Goal: Information Seeking & Learning: Find specific fact

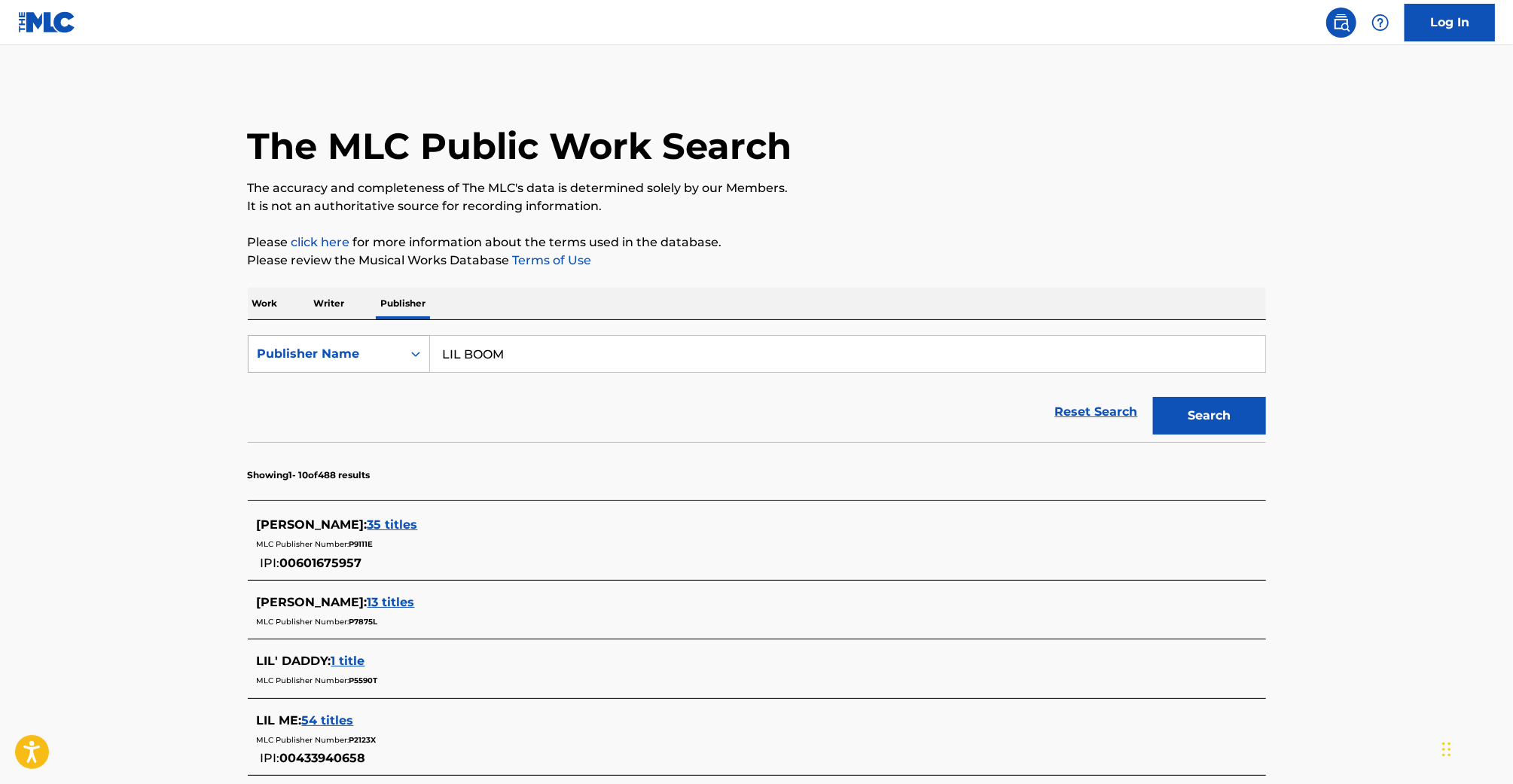
drag, startPoint x: 527, startPoint y: 366, endPoint x: 413, endPoint y: 338, distance: 117.4
click at [440, 342] on input "LIL BOOM" at bounding box center [848, 354] width 835 height 37
click at [267, 310] on p "Work" at bounding box center [264, 303] width 35 height 31
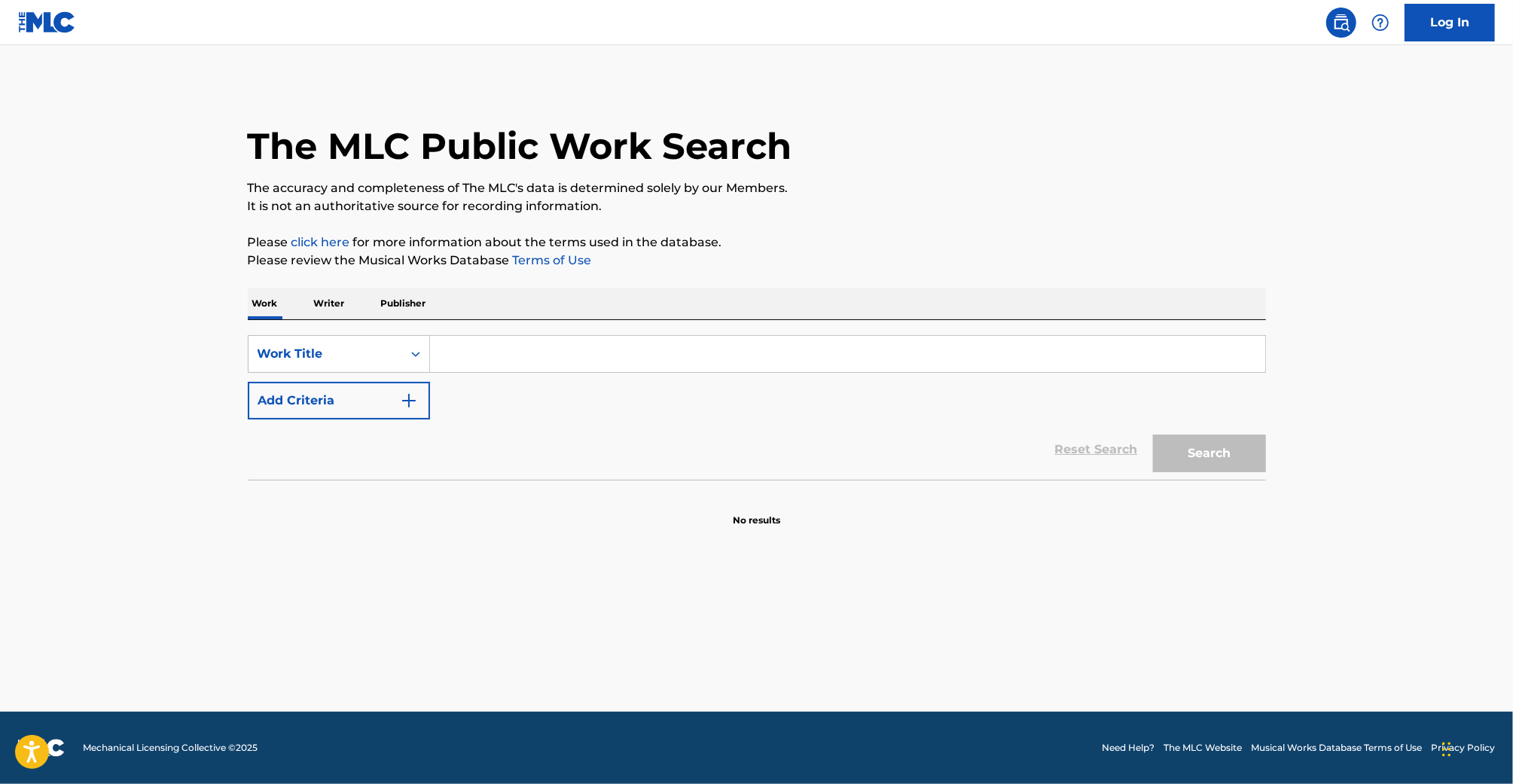
click at [503, 343] on input "Search Form" at bounding box center [848, 354] width 835 height 37
type input "lma"
click at [522, 386] on div "saturn suv" at bounding box center [847, 388] width 833 height 27
type input "saturn suv"
click at [1199, 441] on button "Search" at bounding box center [1209, 453] width 113 height 37
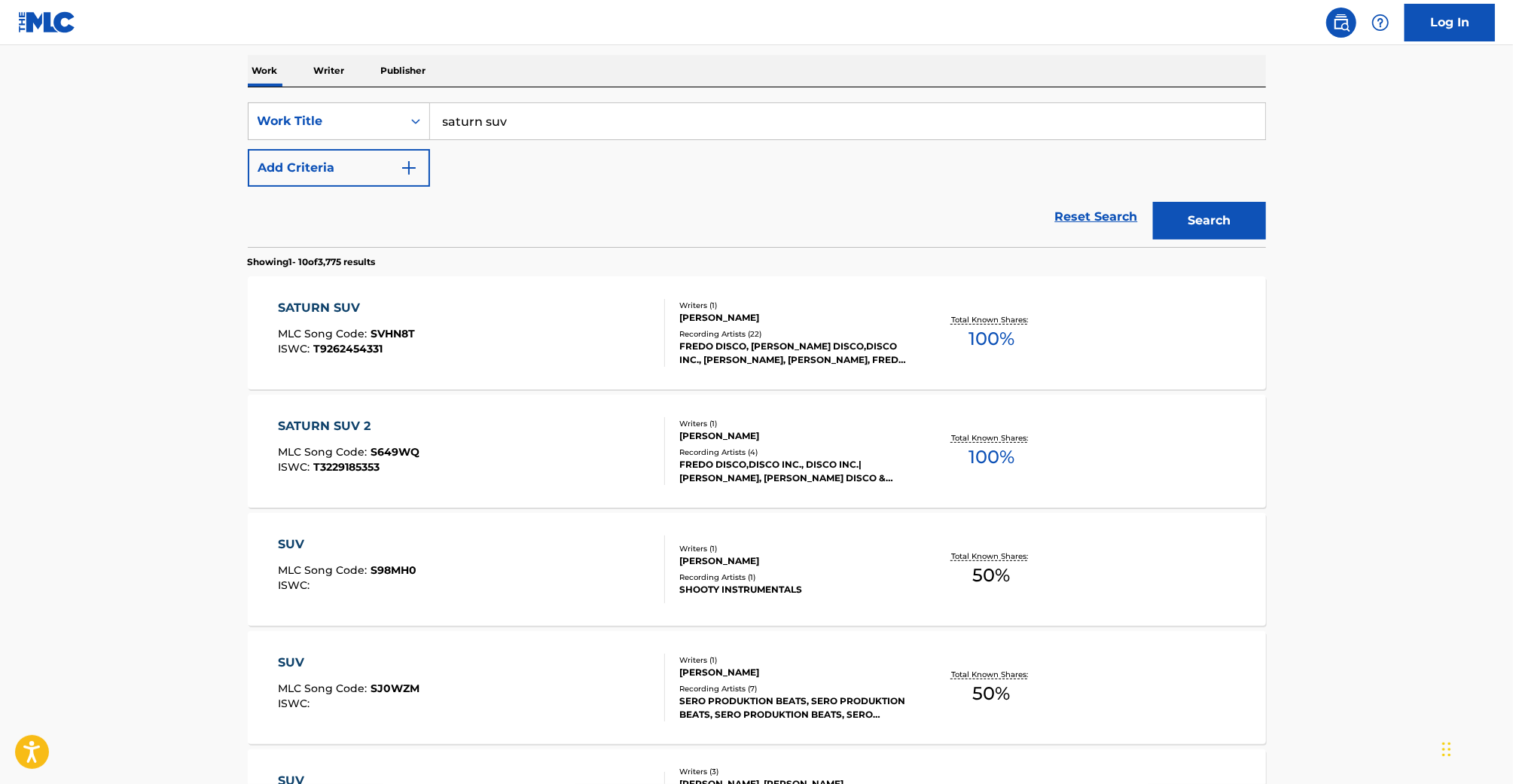
scroll to position [253, 0]
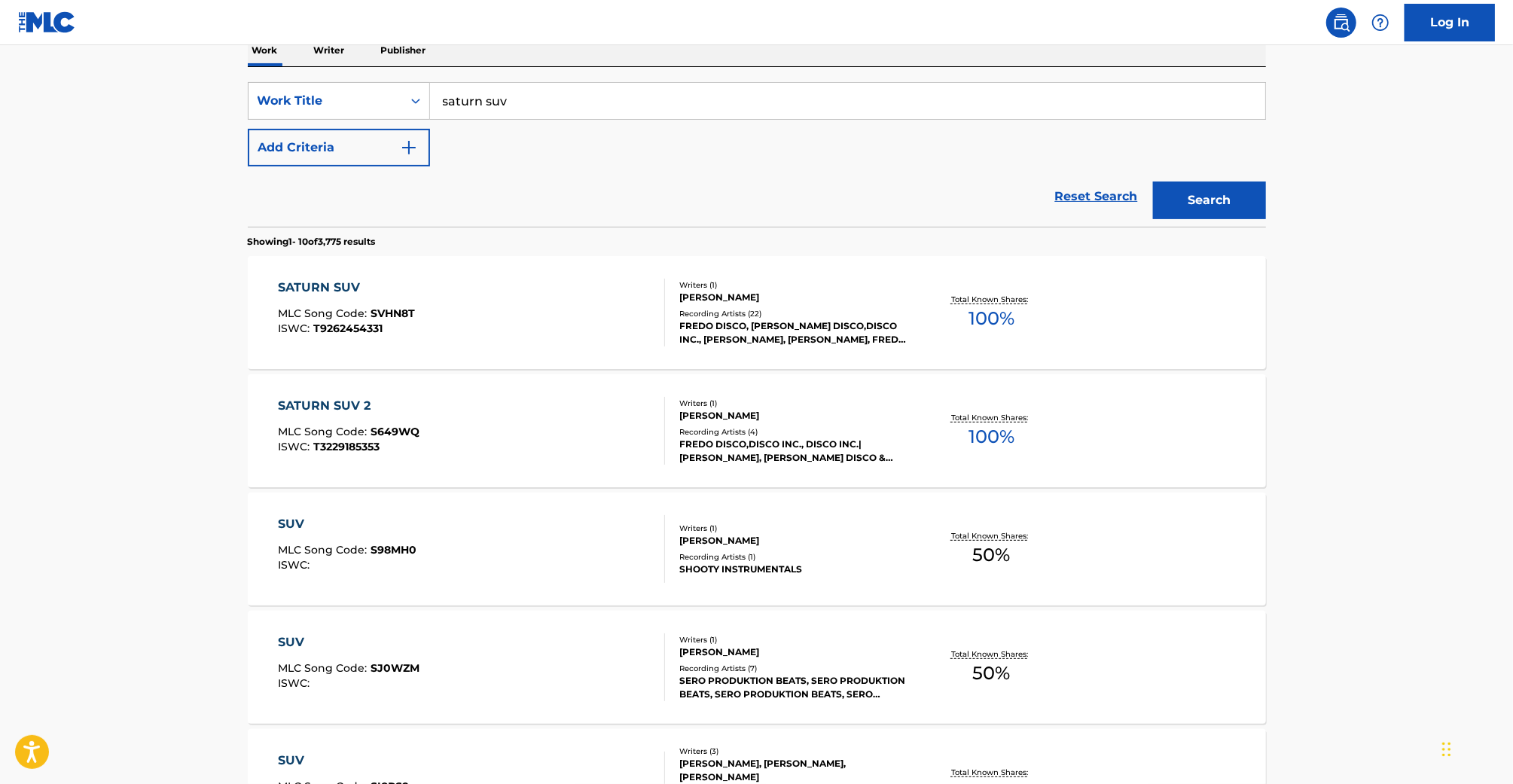
click at [628, 315] on div "SATURN SUV MLC Song Code : SVHN8T ISWC : T9262454331" at bounding box center [471, 313] width 387 height 68
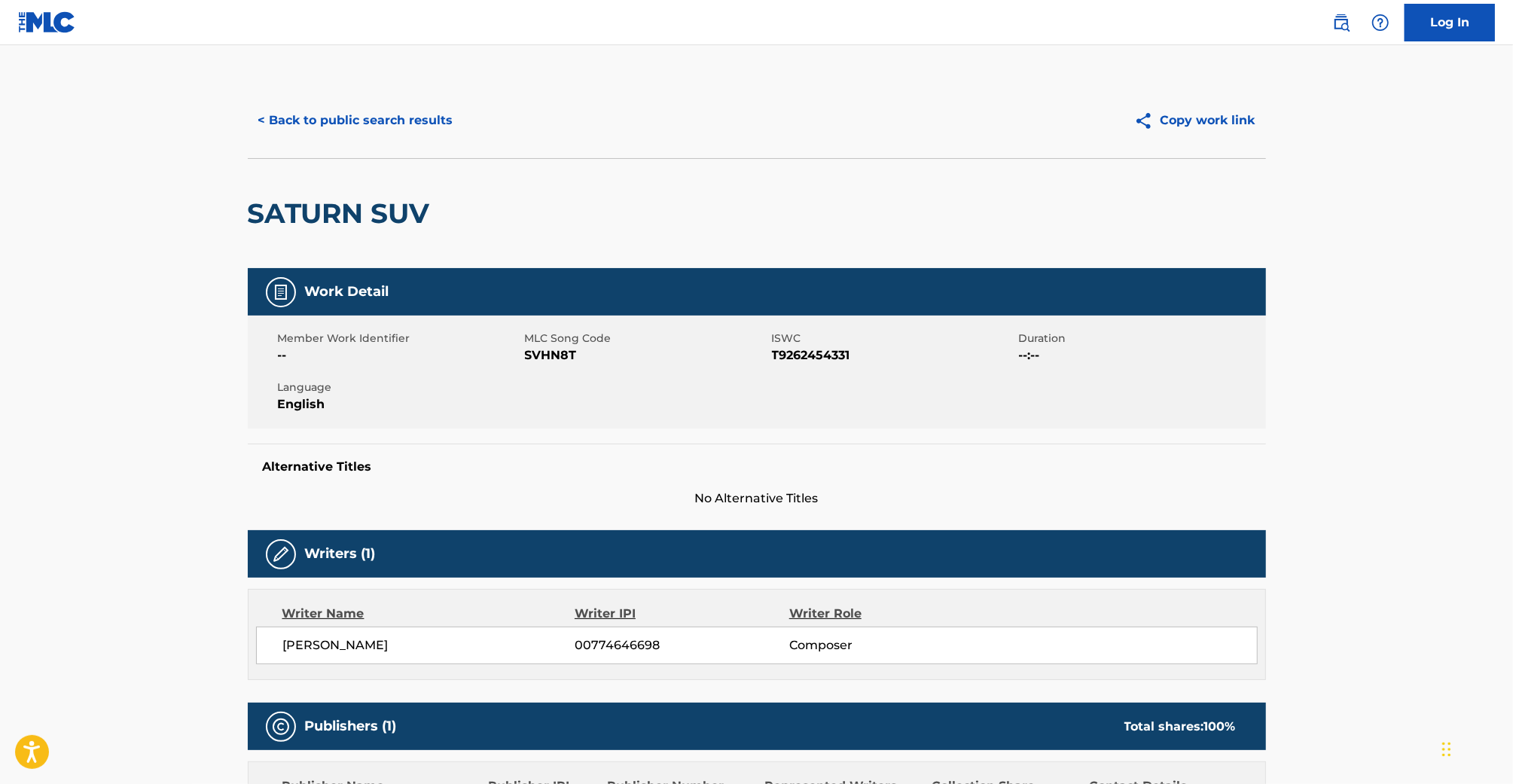
click at [279, 114] on button "< Back to public search results" at bounding box center [355, 121] width 216 height 37
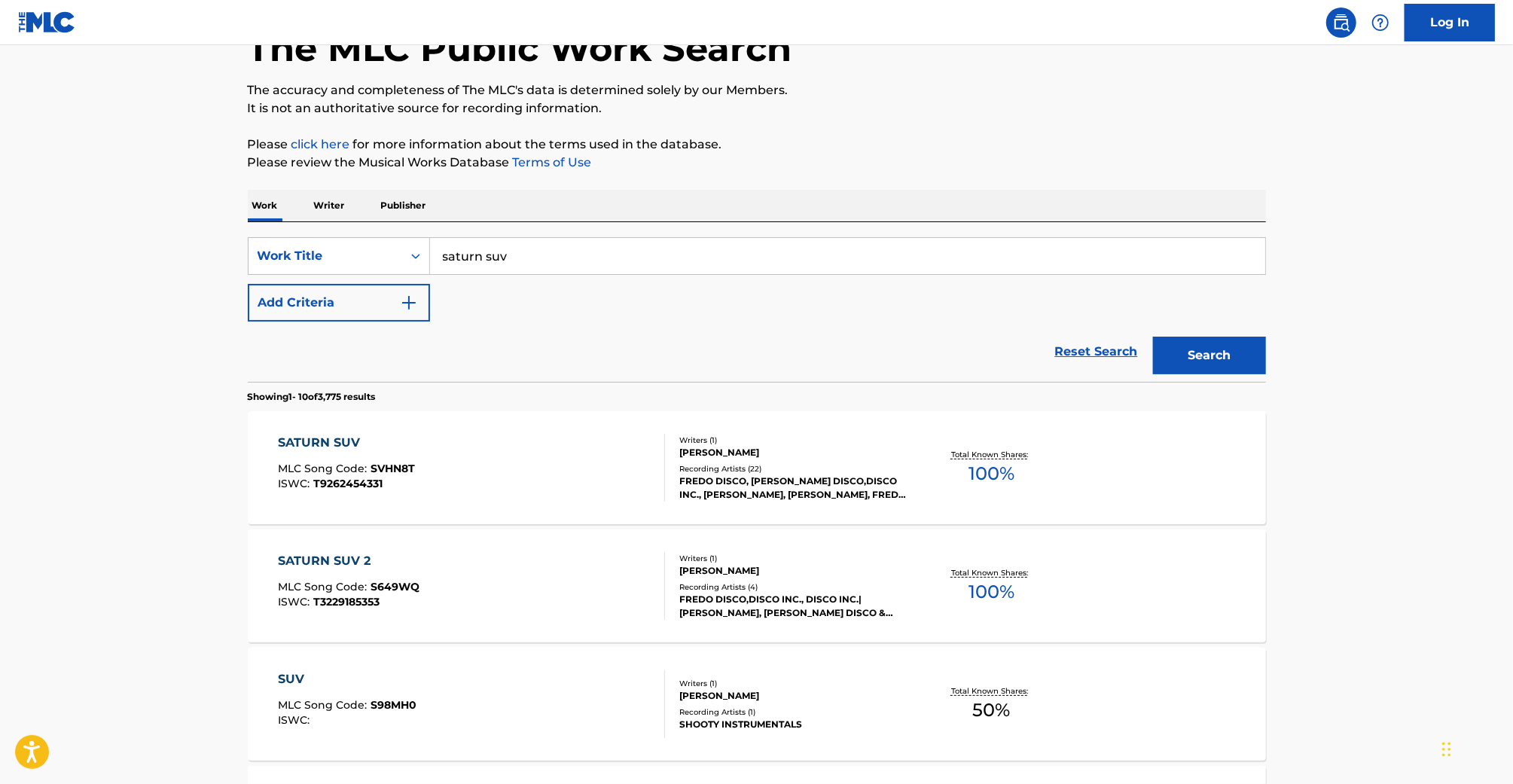
scroll to position [58, 0]
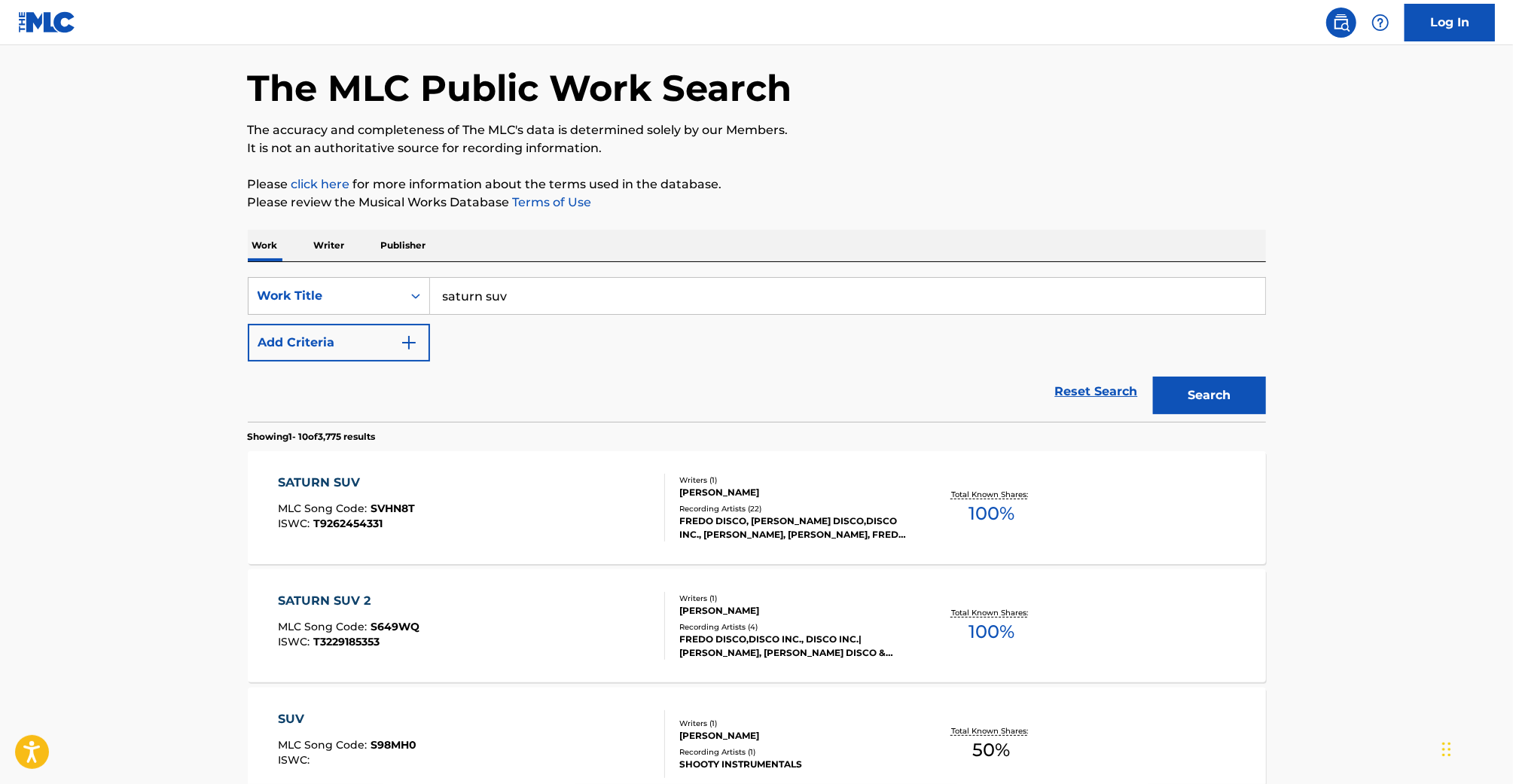
click at [515, 290] on input "saturn suv" at bounding box center [848, 296] width 835 height 37
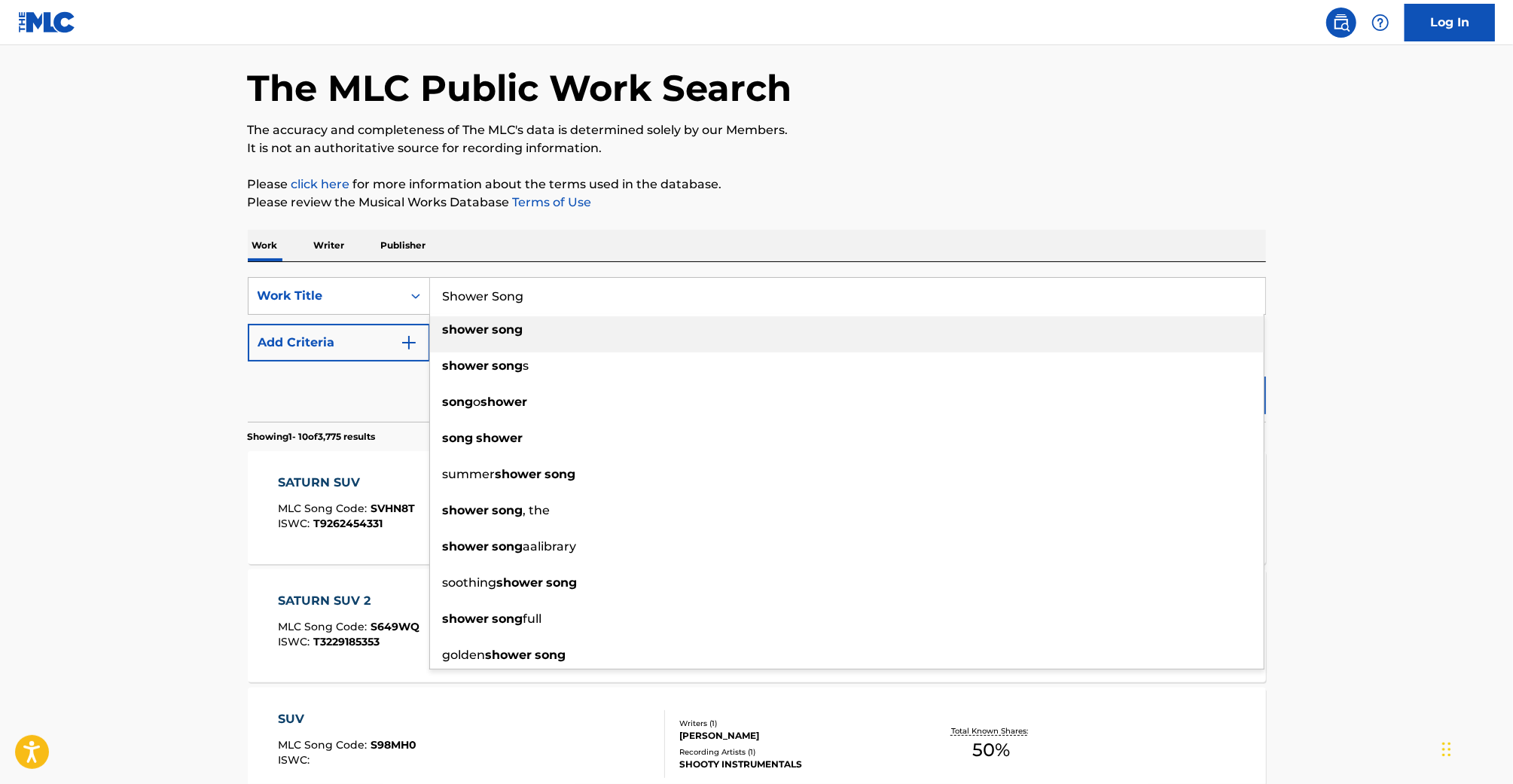
click at [515, 332] on strong "song" at bounding box center [508, 329] width 31 height 14
type input "shower song"
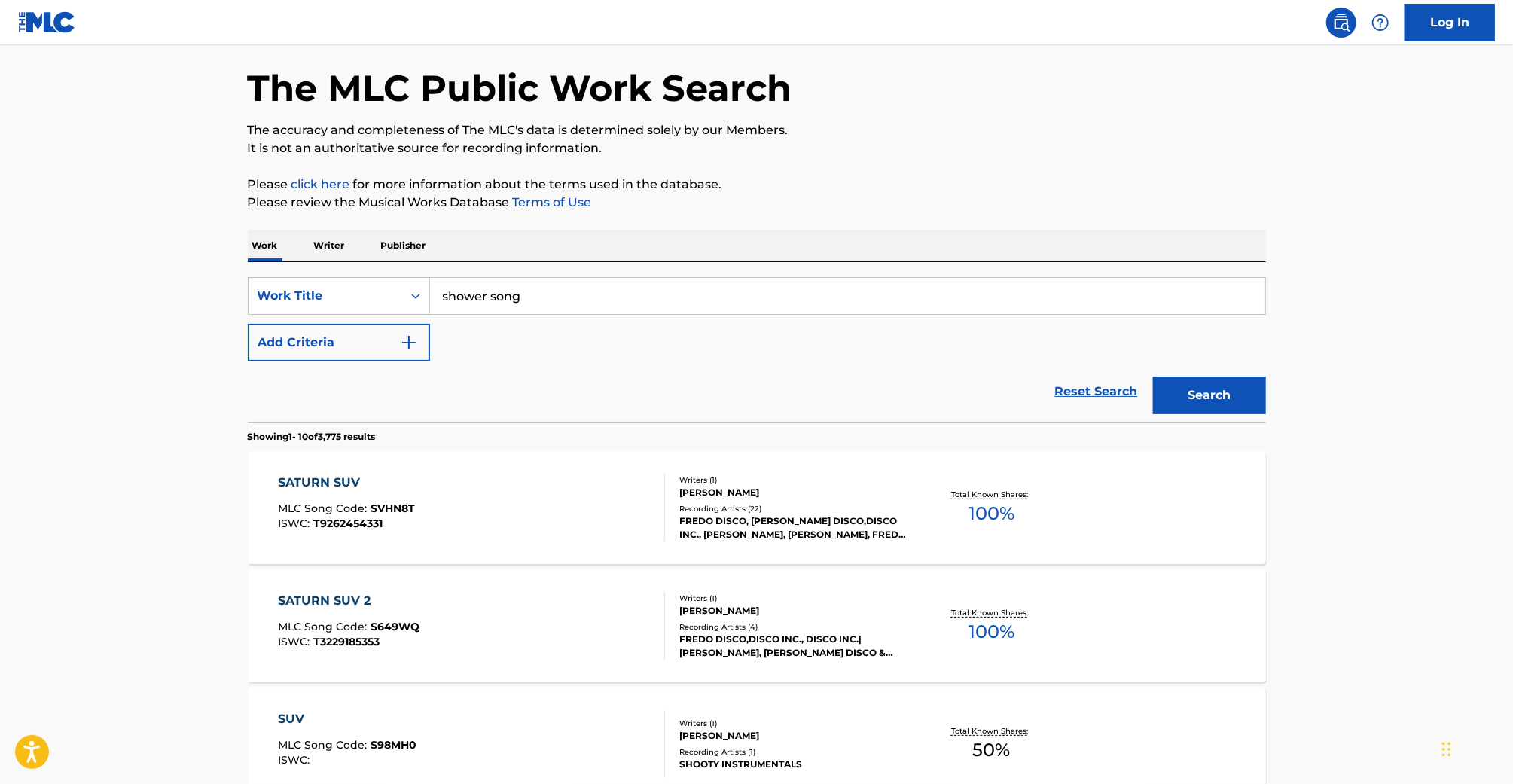
click at [1182, 409] on button "Search" at bounding box center [1209, 395] width 113 height 37
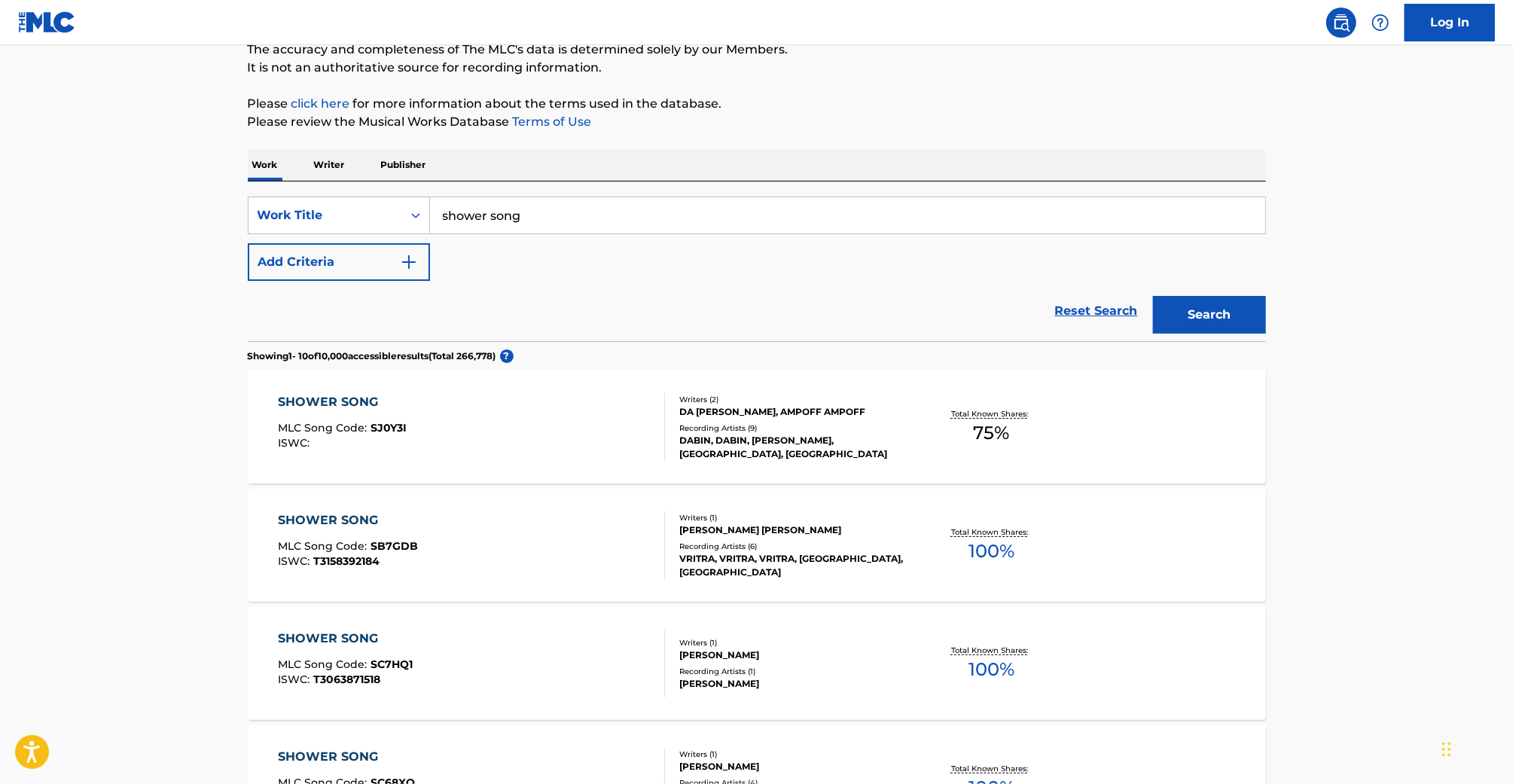
scroll to position [33, 0]
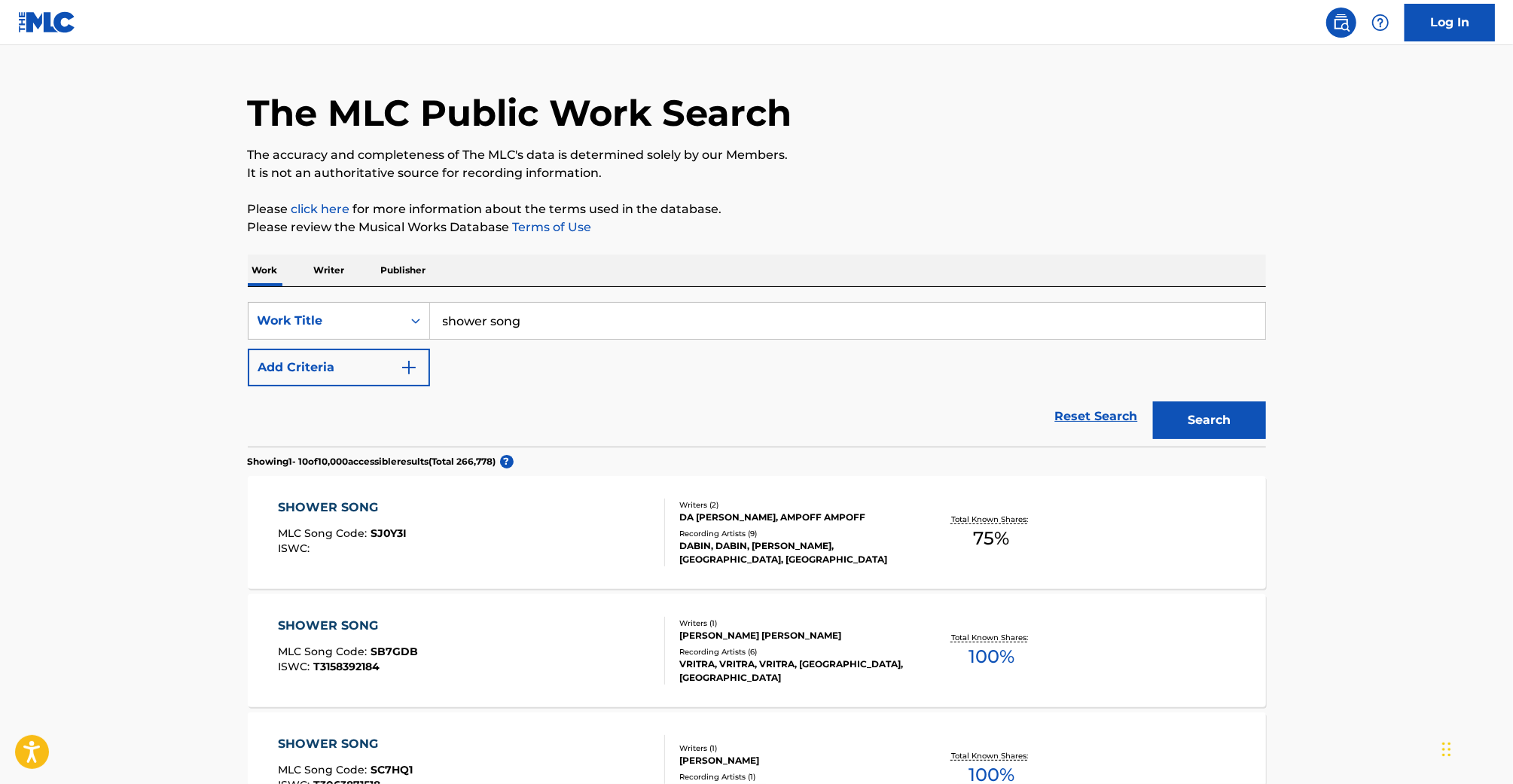
click at [401, 372] on img "Search Form" at bounding box center [408, 366] width 18 height 18
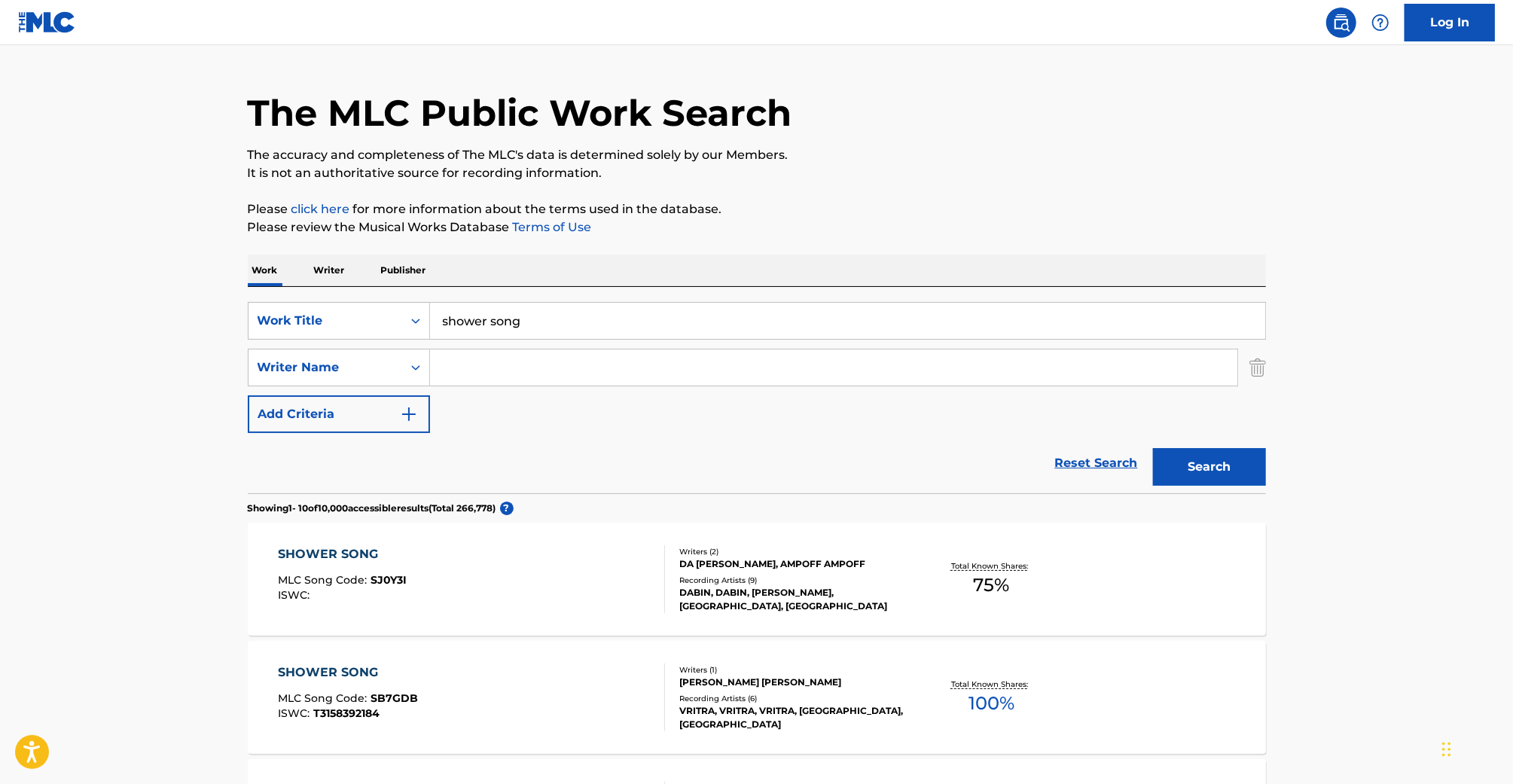
click at [498, 365] on input "Search Form" at bounding box center [833, 367] width 807 height 37
type input "[PERSON_NAME]"
click at [1219, 450] on button "Search" at bounding box center [1209, 467] width 113 height 37
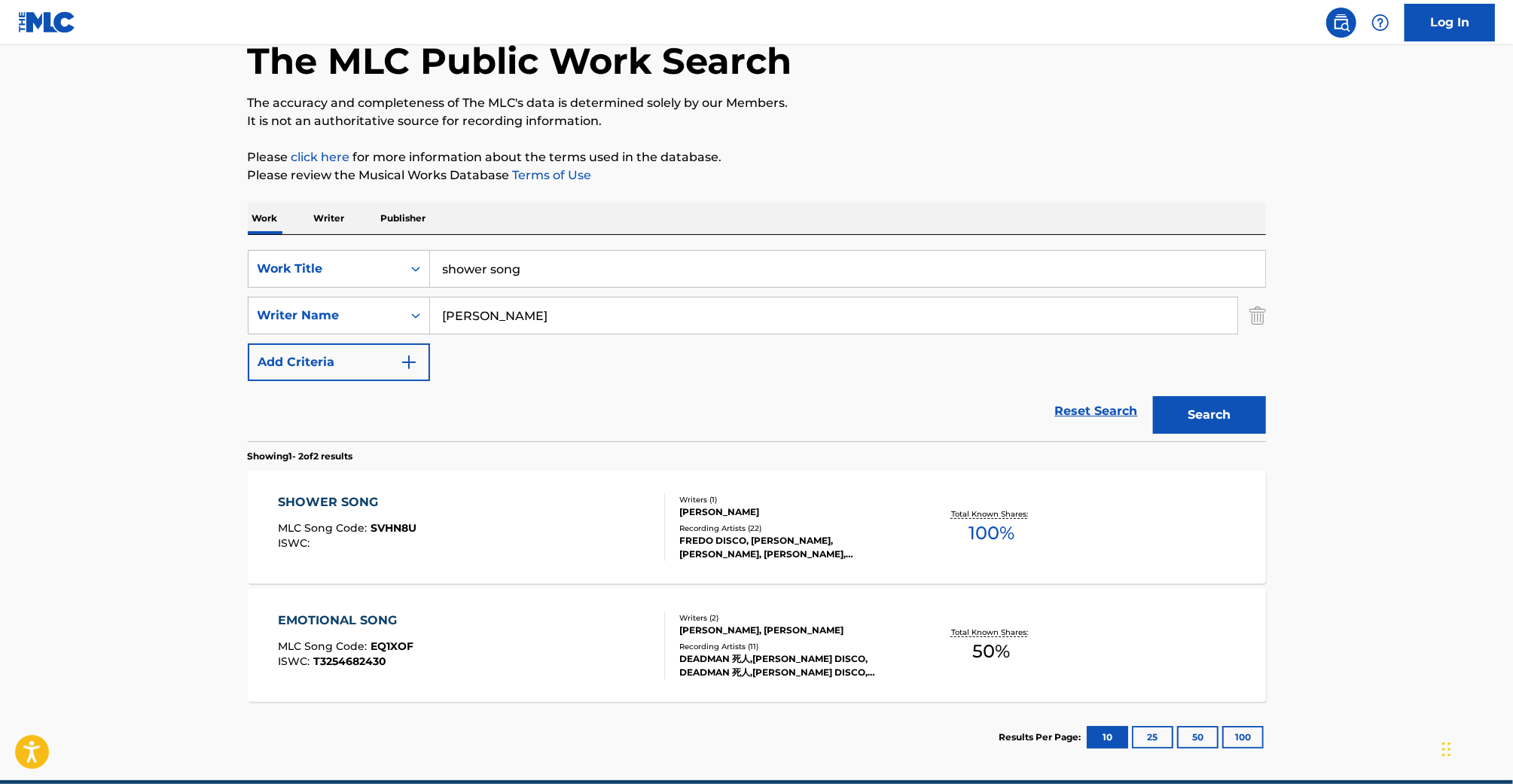
scroll to position [97, 0]
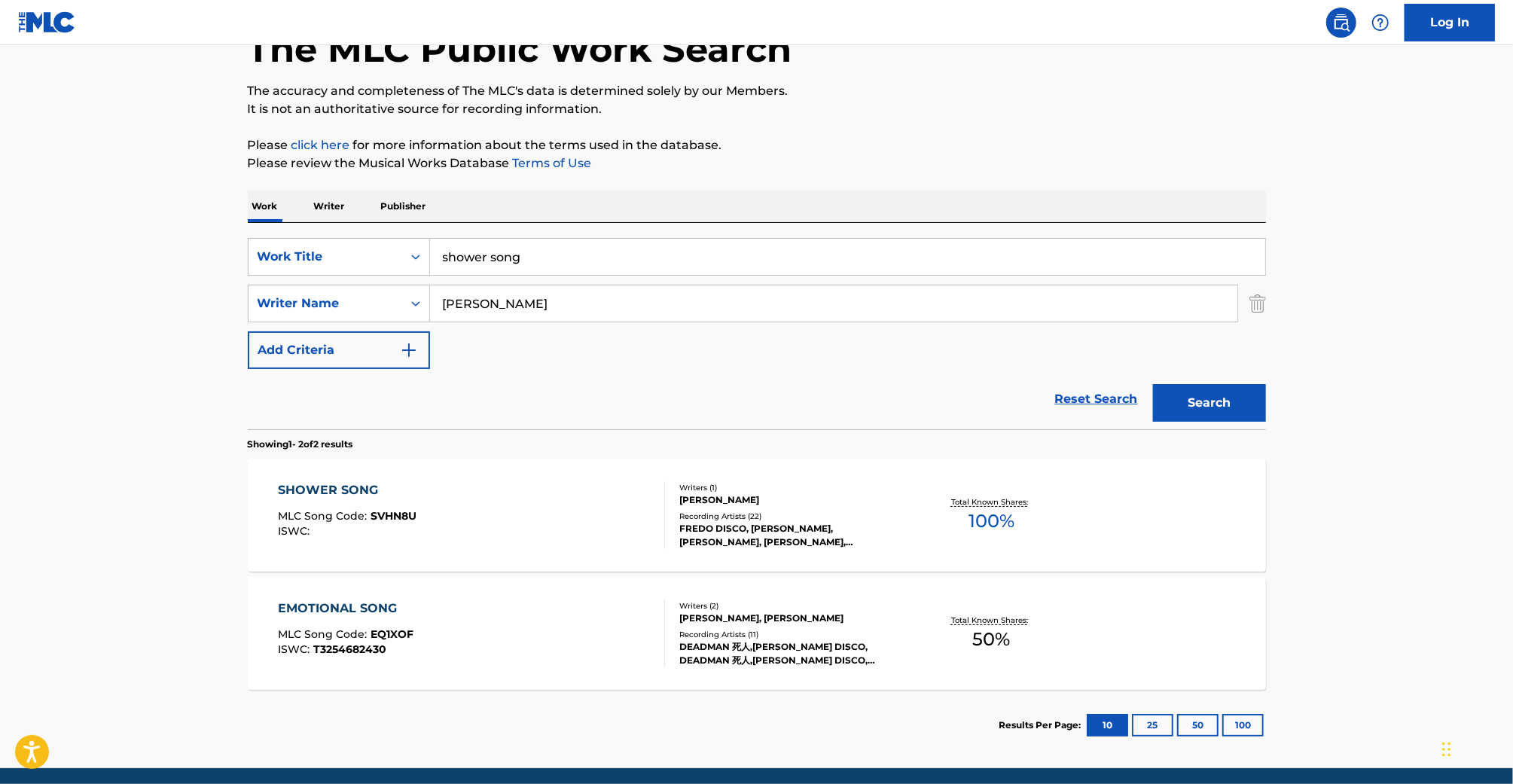
click at [621, 515] on div "SHOWER SONG MLC Song Code : SVHN8U ISWC :" at bounding box center [471, 515] width 387 height 68
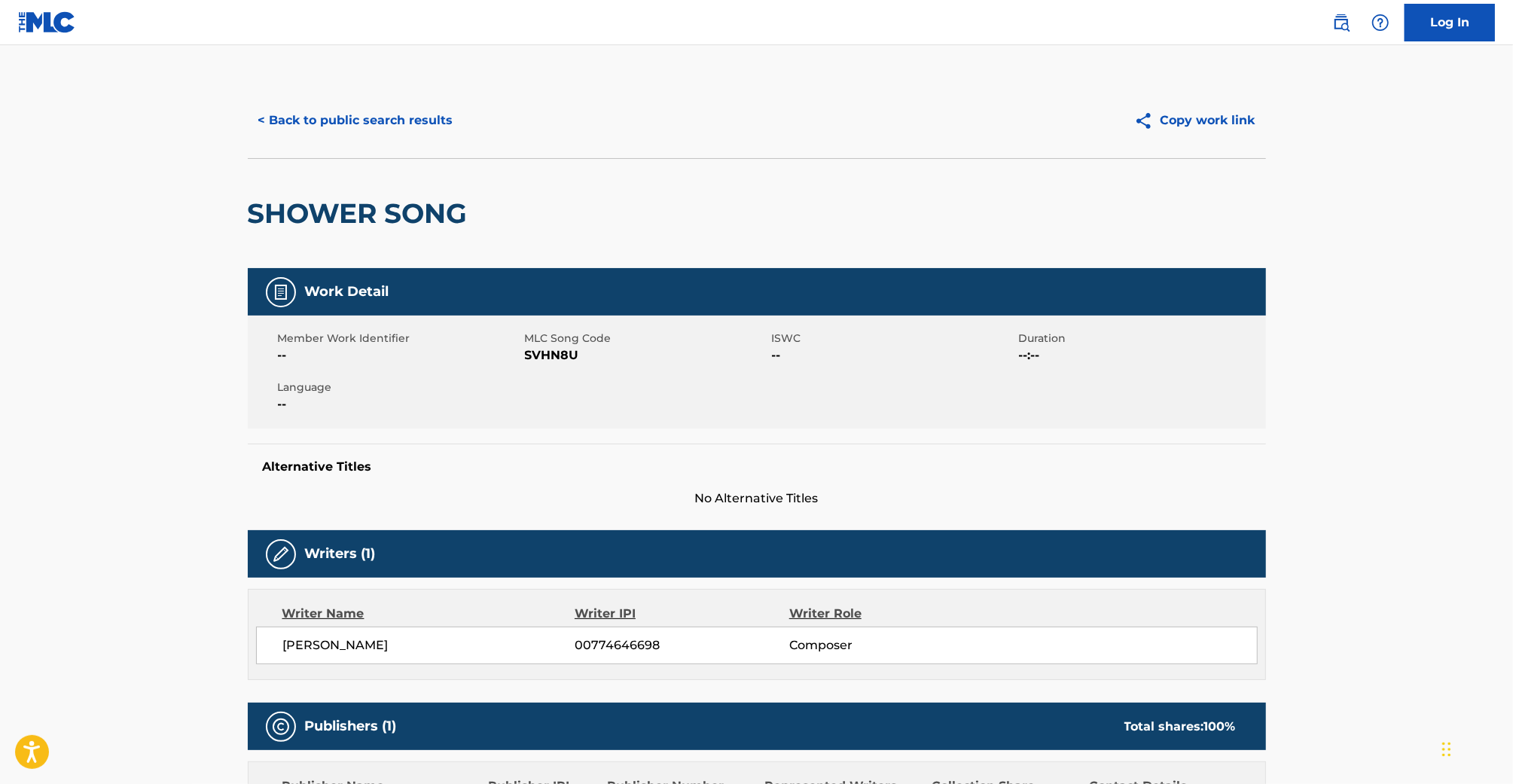
click at [553, 356] on span "SVHN8U" at bounding box center [646, 355] width 243 height 18
copy span "SVHN8U"
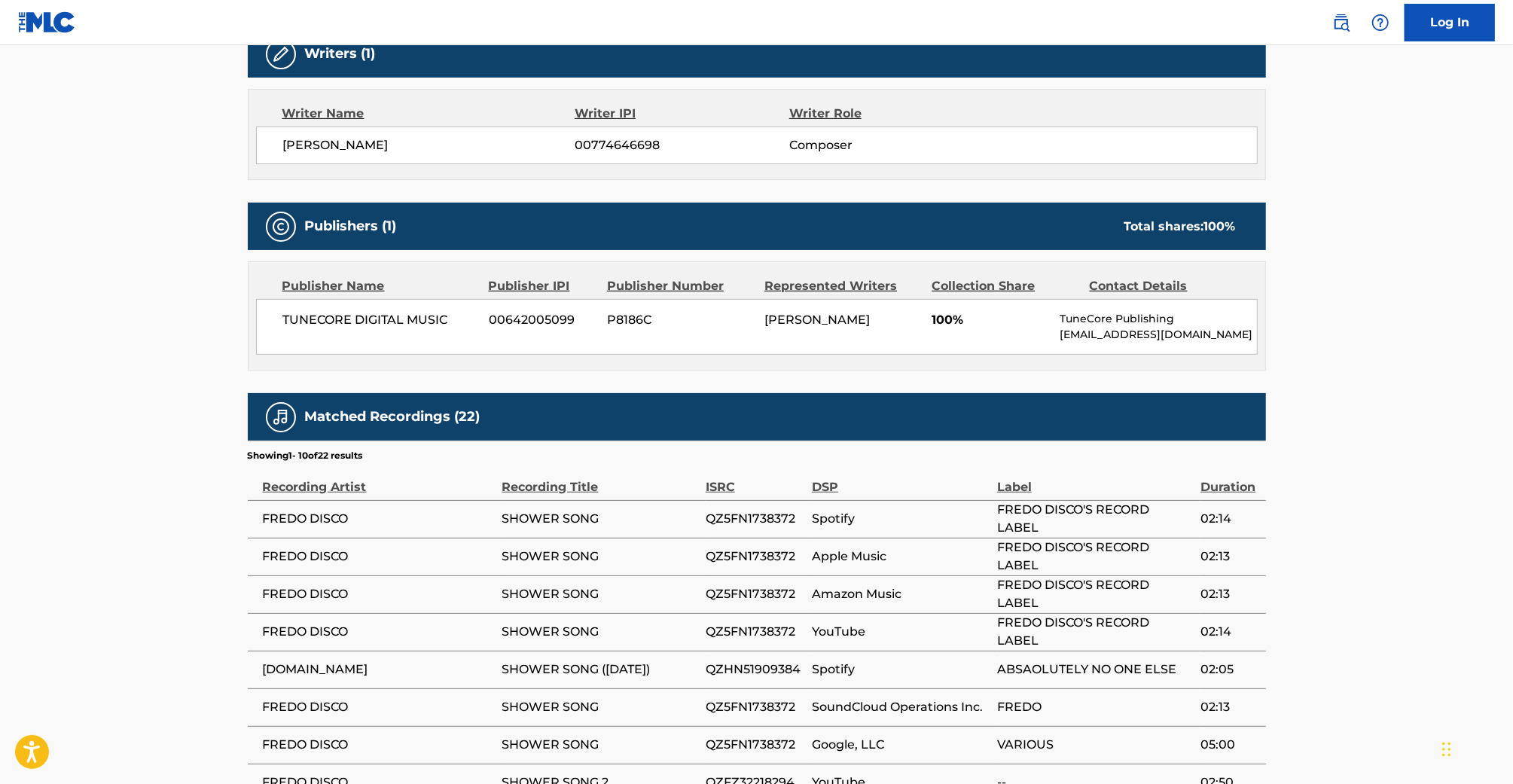
scroll to position [740, 0]
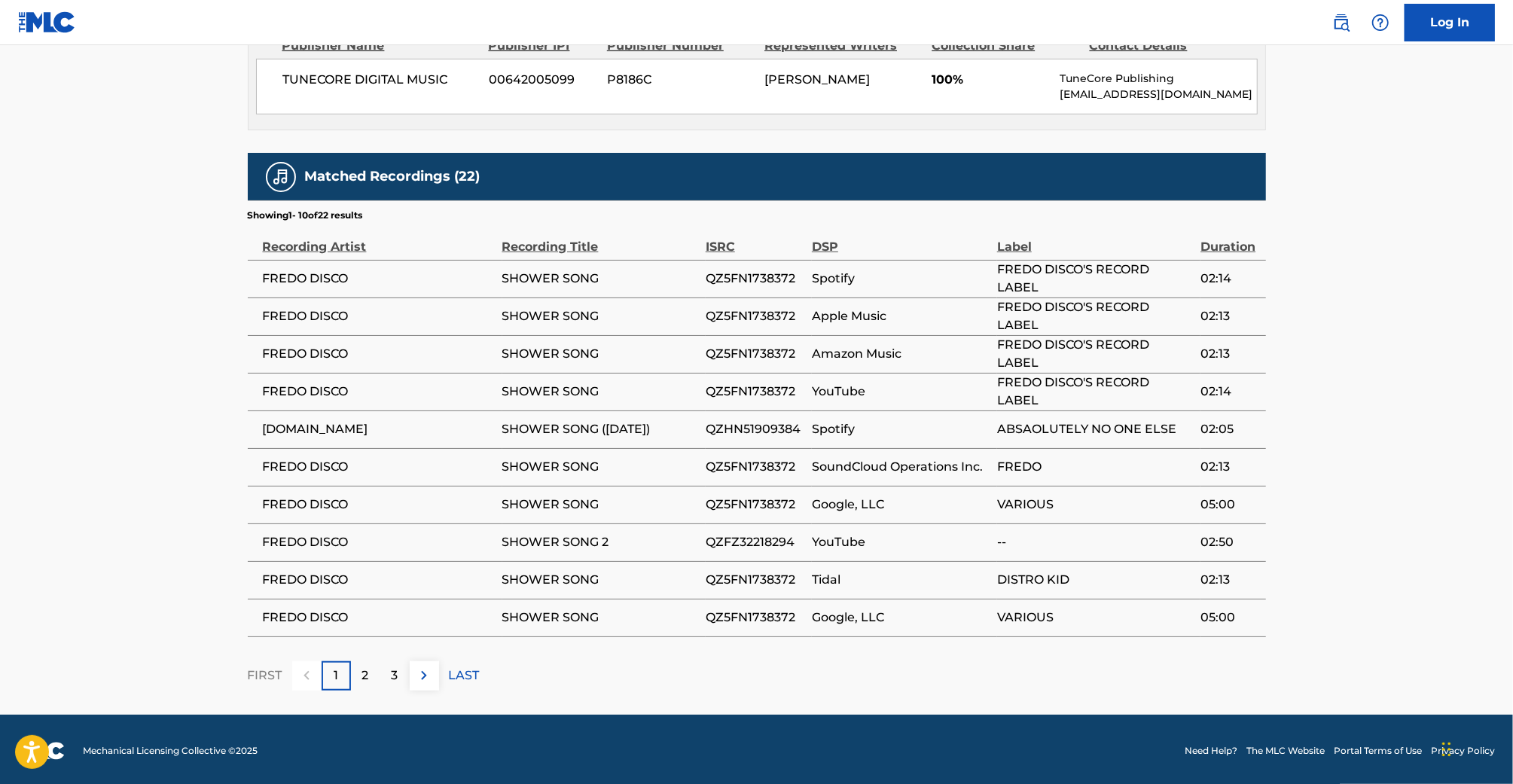
click at [372, 670] on div "2" at bounding box center [366, 675] width 30 height 30
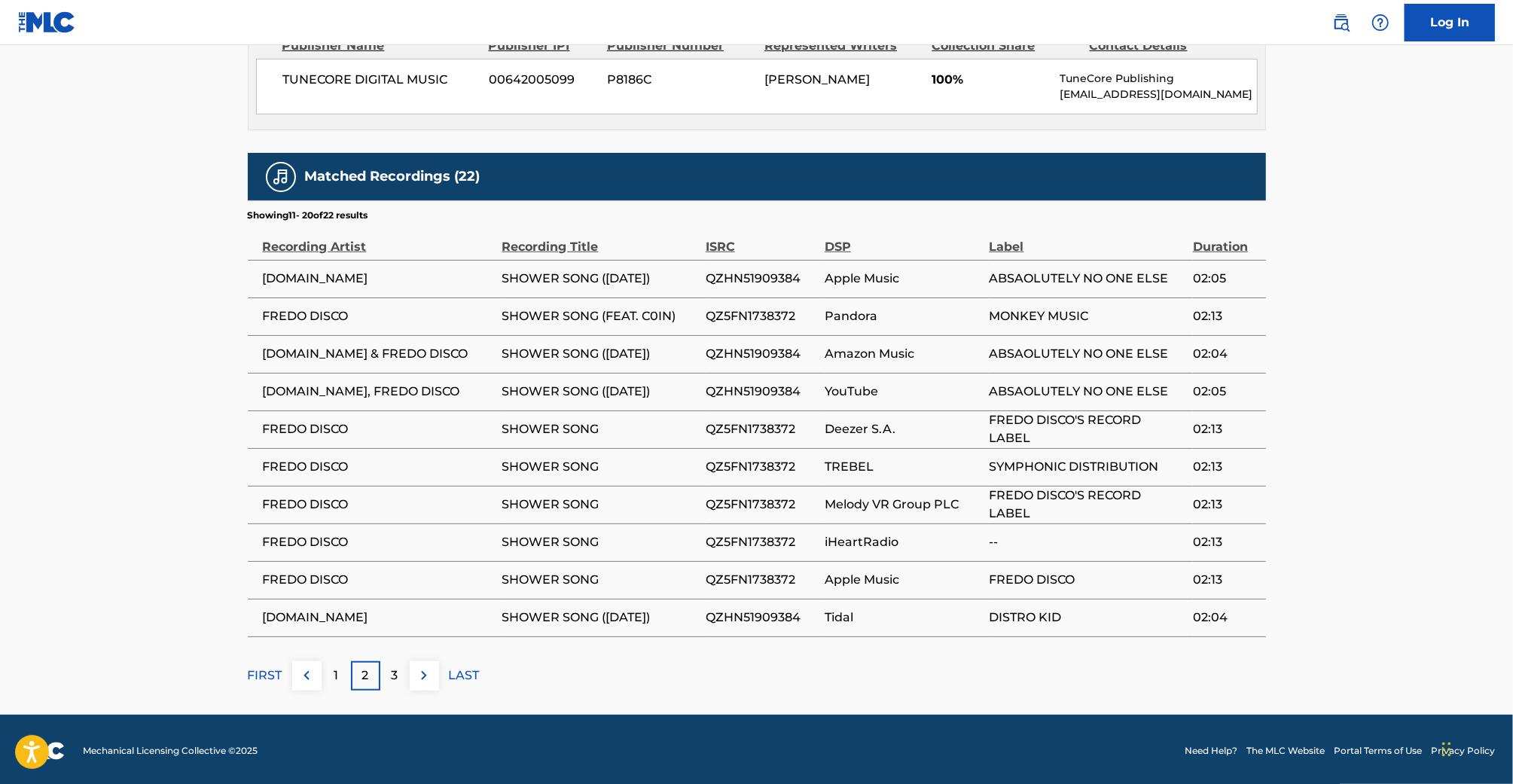
click at [384, 664] on div "3" at bounding box center [395, 675] width 30 height 30
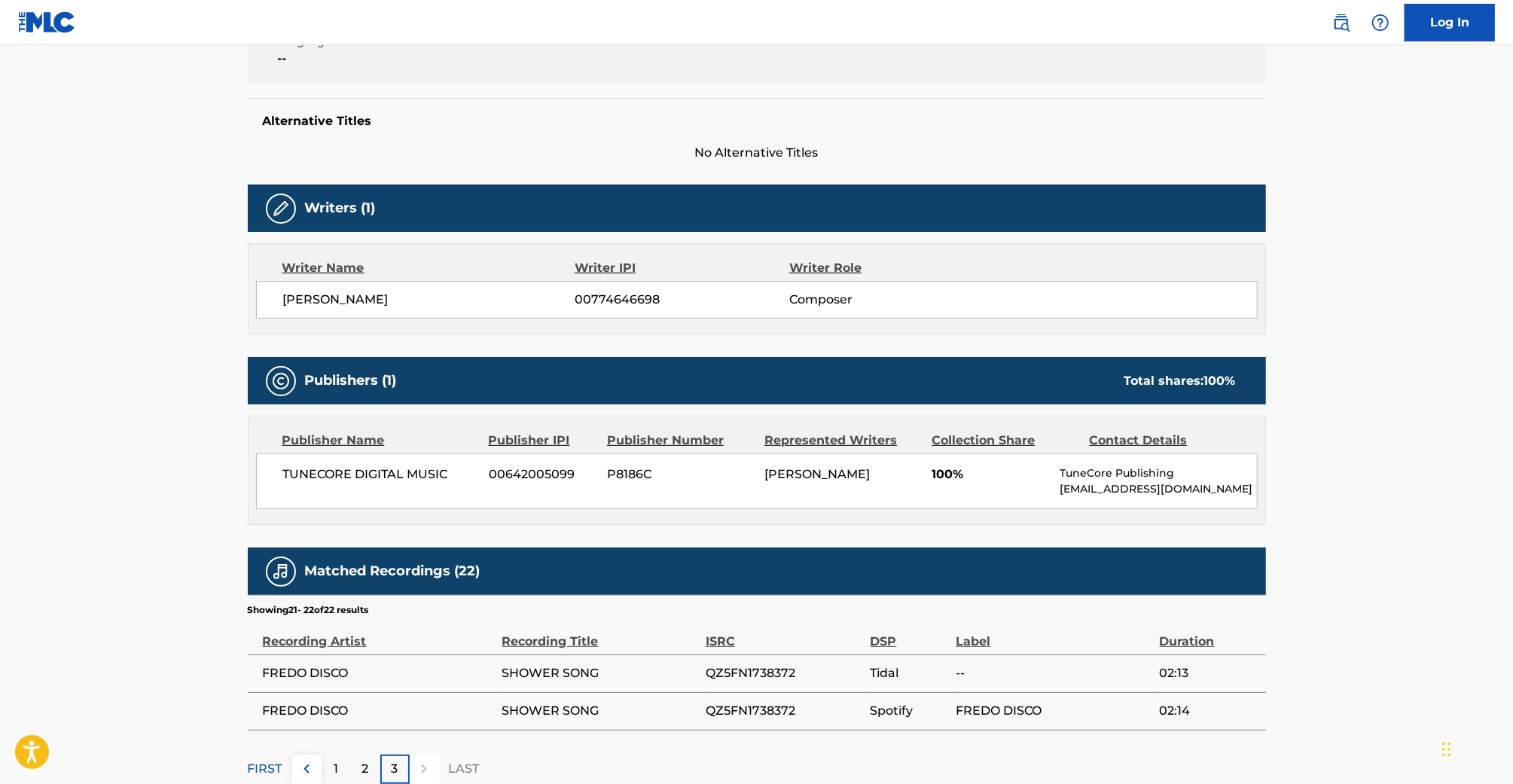
scroll to position [439, 0]
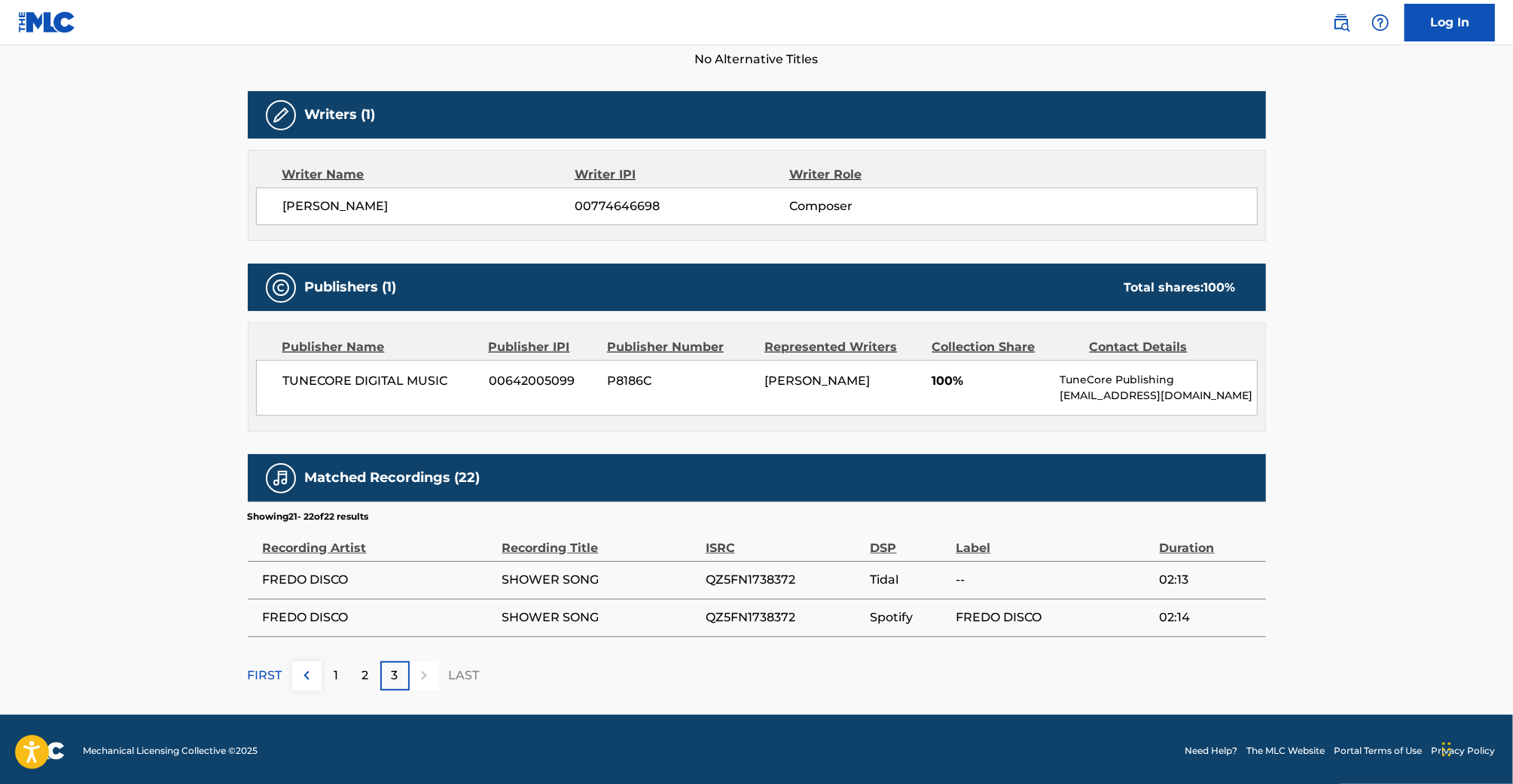
click at [341, 662] on div "1" at bounding box center [336, 675] width 30 height 30
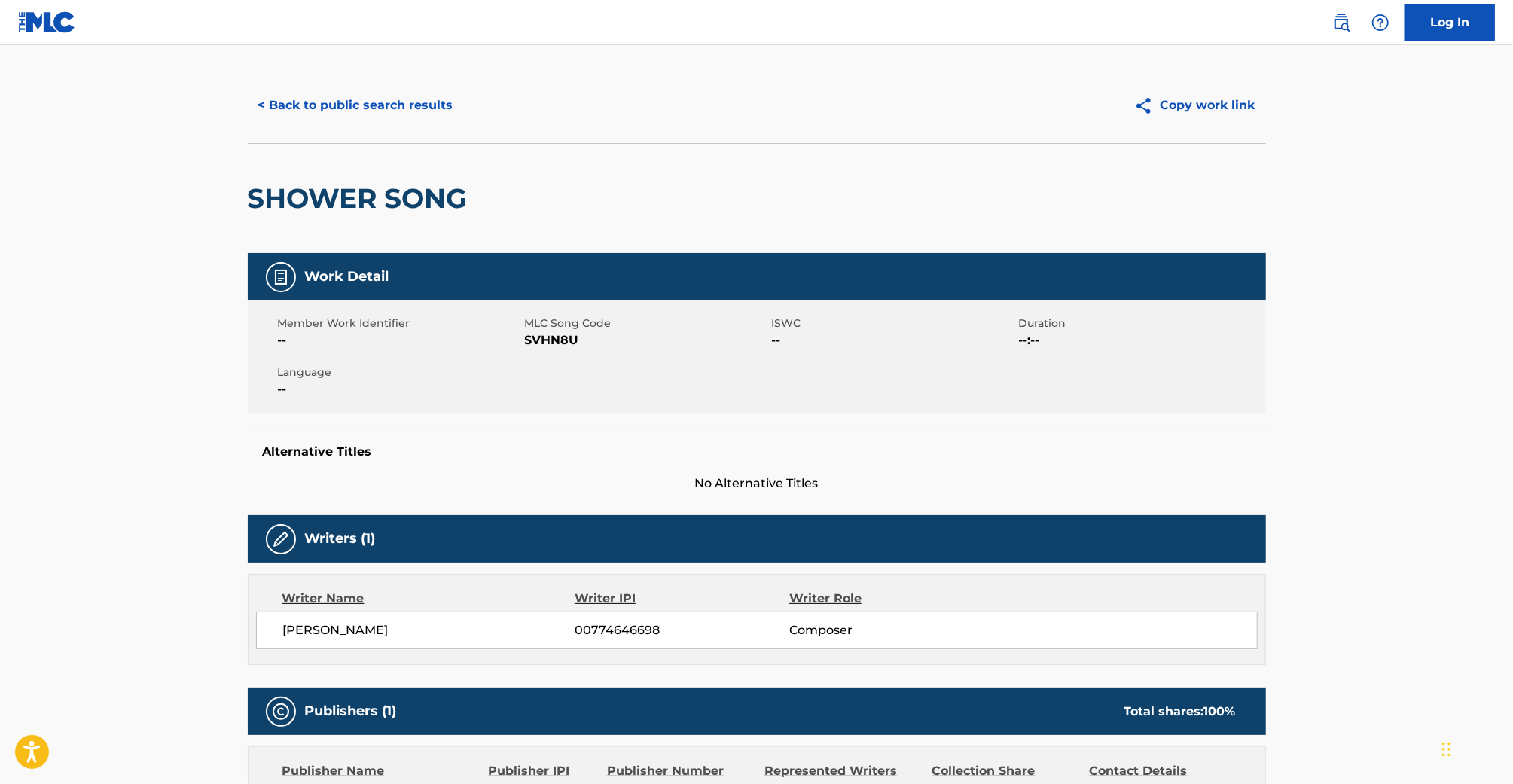
scroll to position [0, 0]
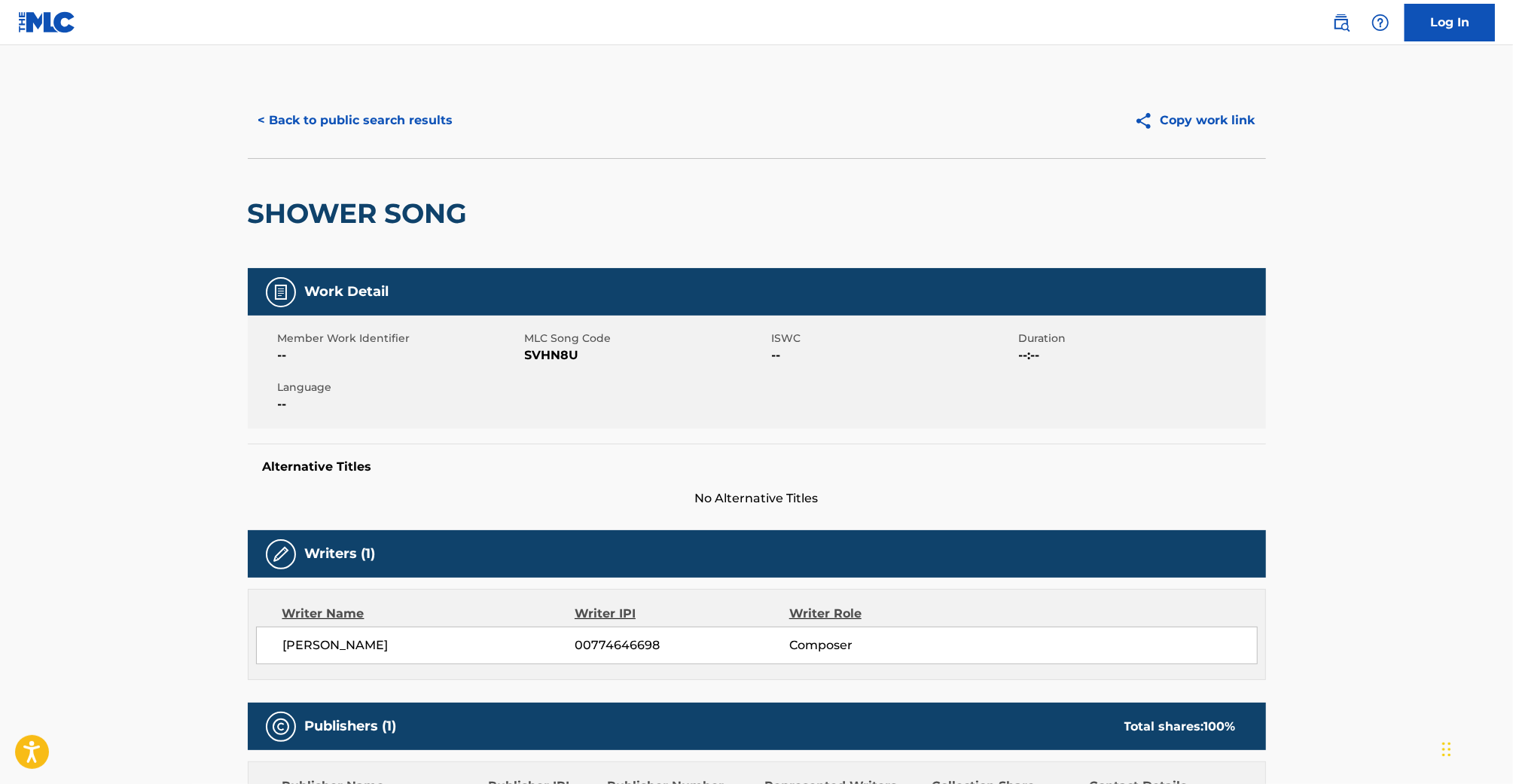
click at [334, 129] on button "< Back to public search results" at bounding box center [355, 121] width 216 height 37
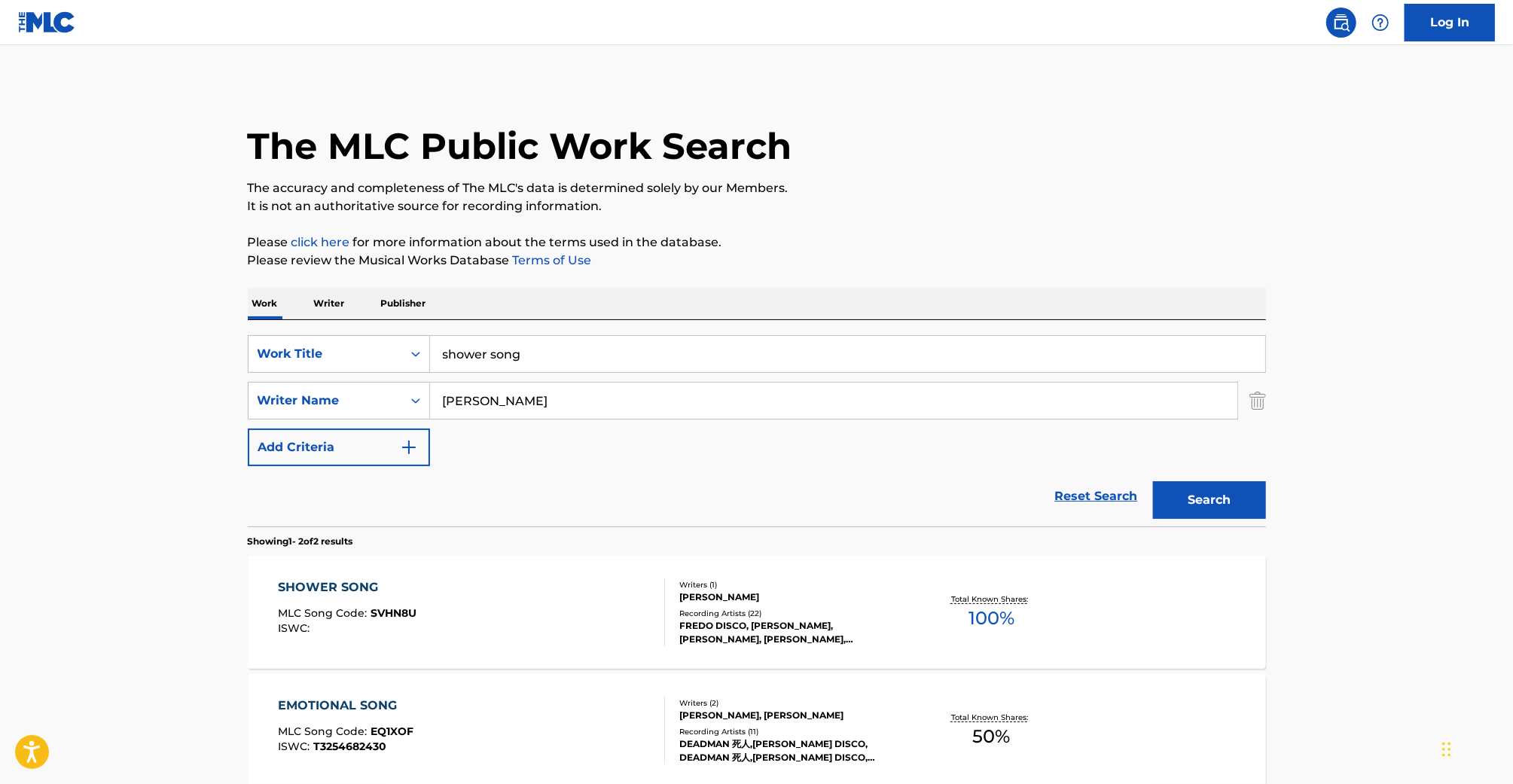
scroll to position [67, 0]
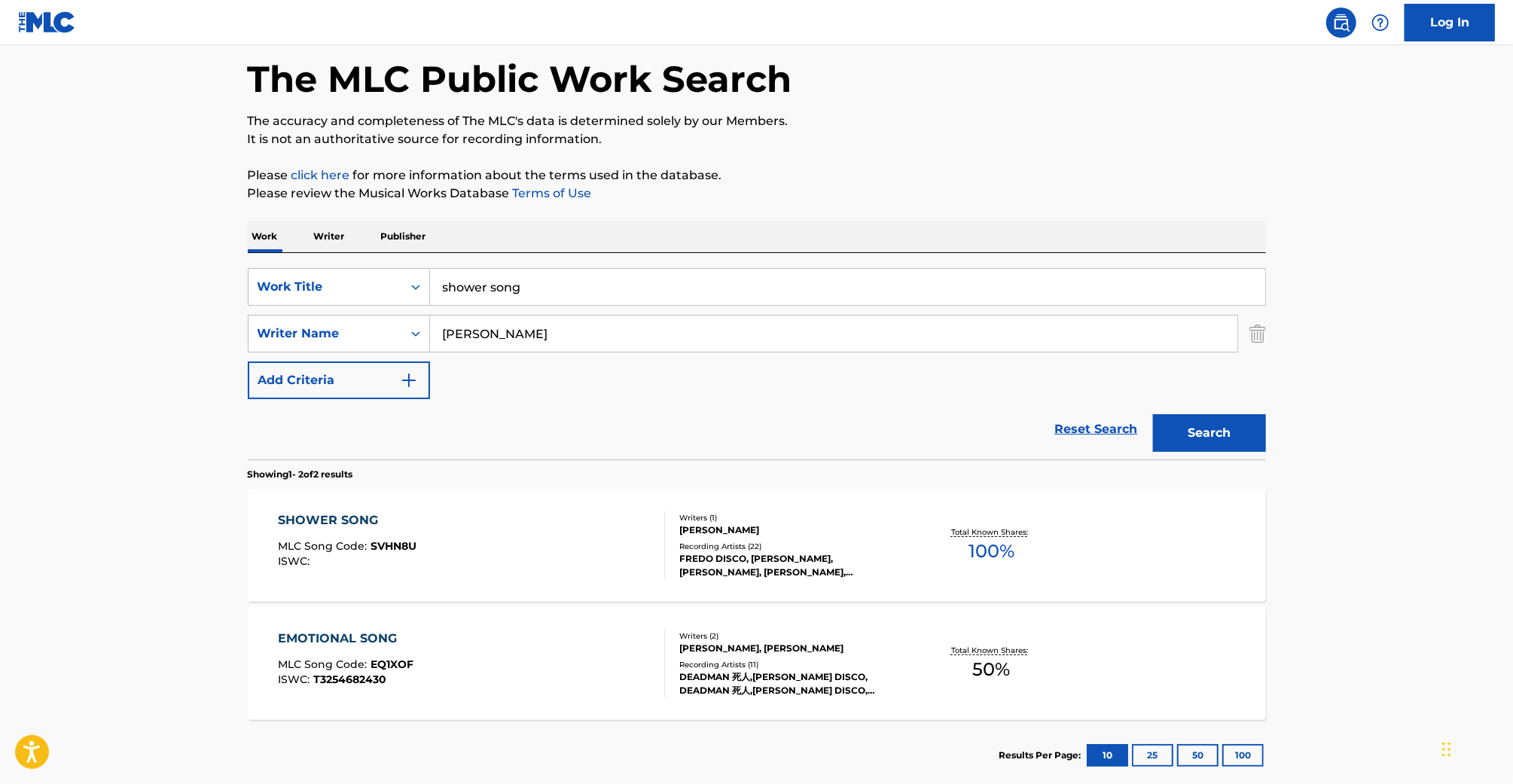
click at [623, 293] on input "shower song" at bounding box center [848, 287] width 835 height 37
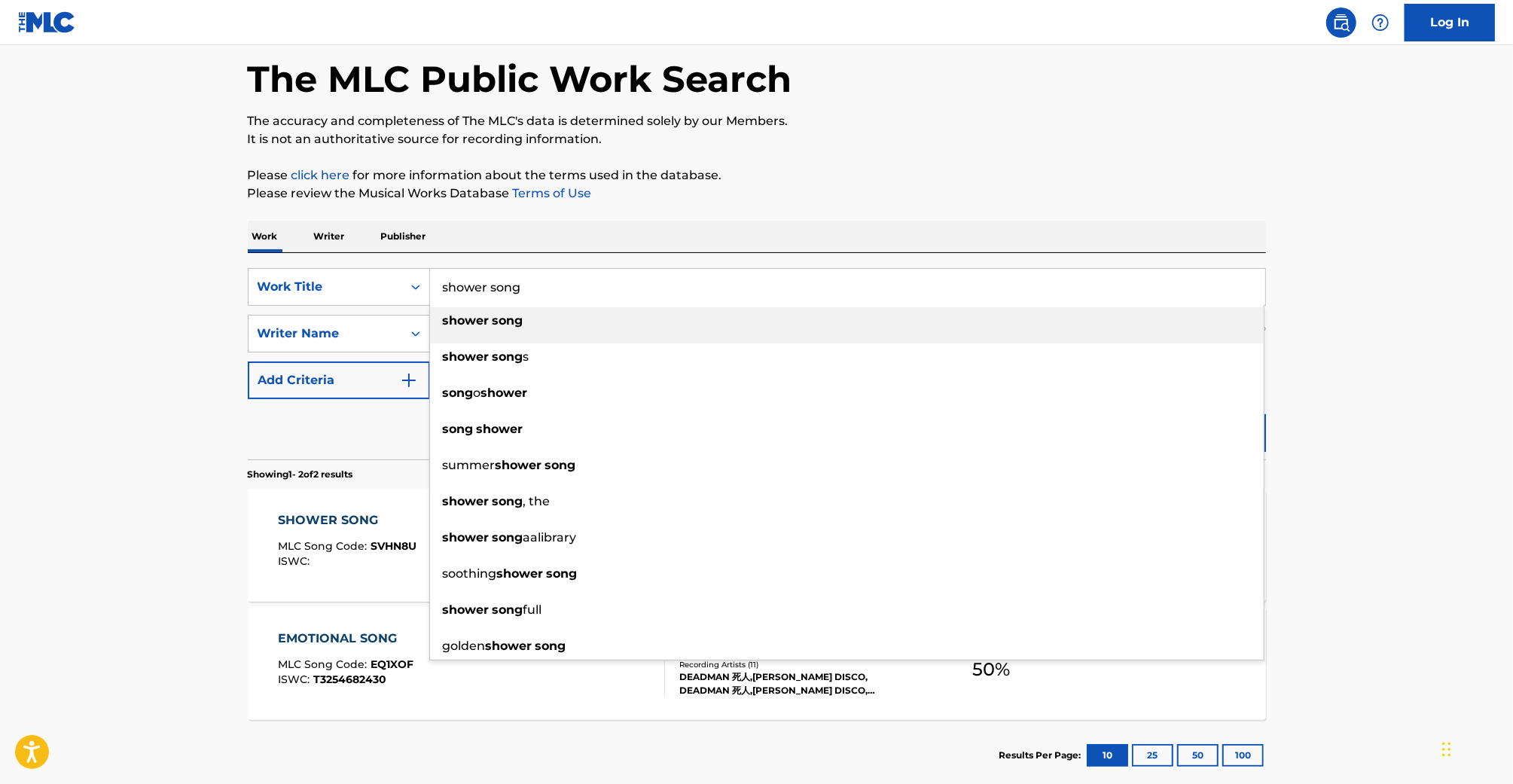
click at [623, 293] on input "shower song" at bounding box center [848, 287] width 835 height 37
click at [623, 293] on input "Temporary" at bounding box center [848, 287] width 835 height 37
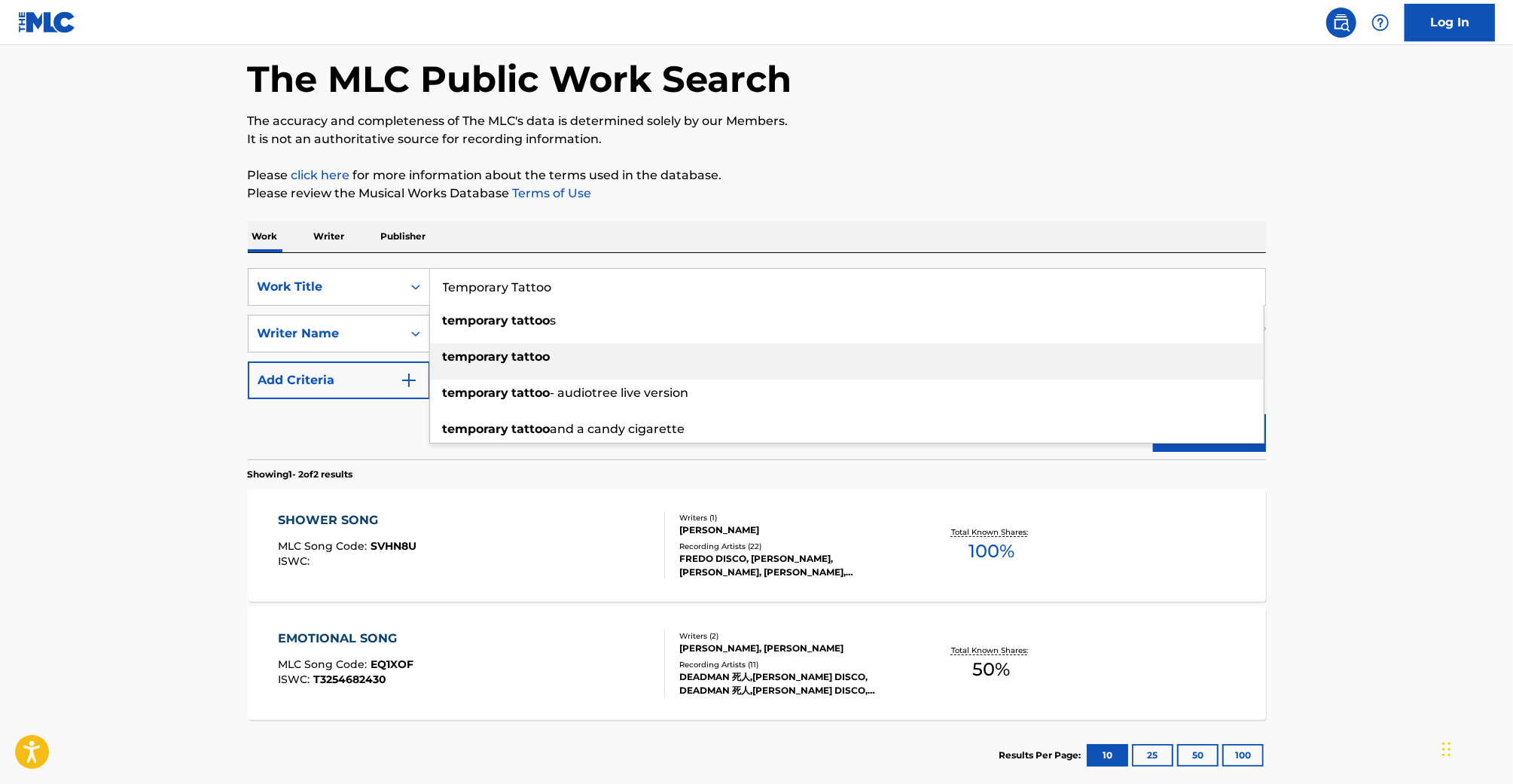
click at [601, 356] on div "temporary tattoo" at bounding box center [847, 357] width 833 height 27
type input "temporary tattoo"
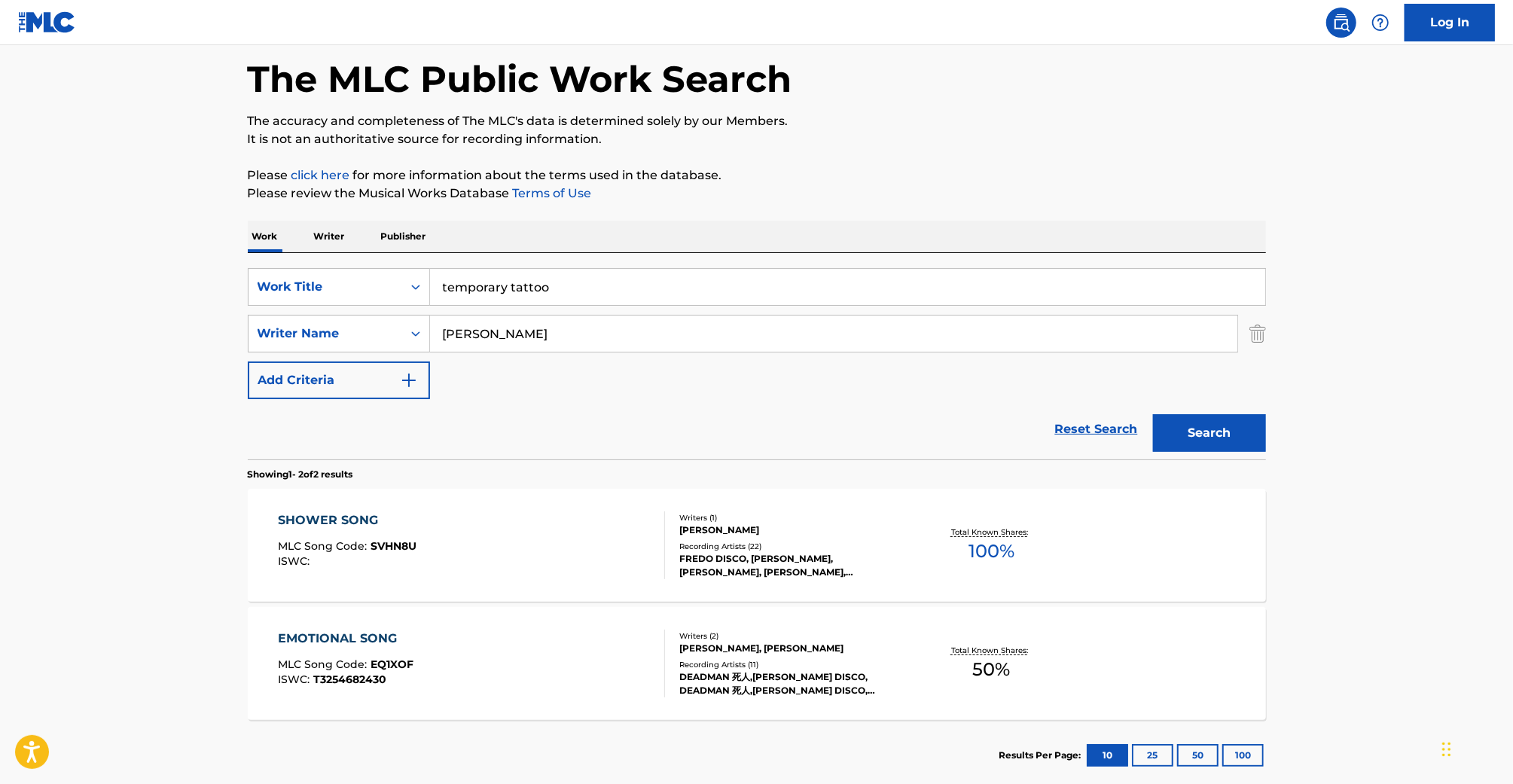
click at [1153, 414] on button "Search" at bounding box center [1209, 433] width 113 height 37
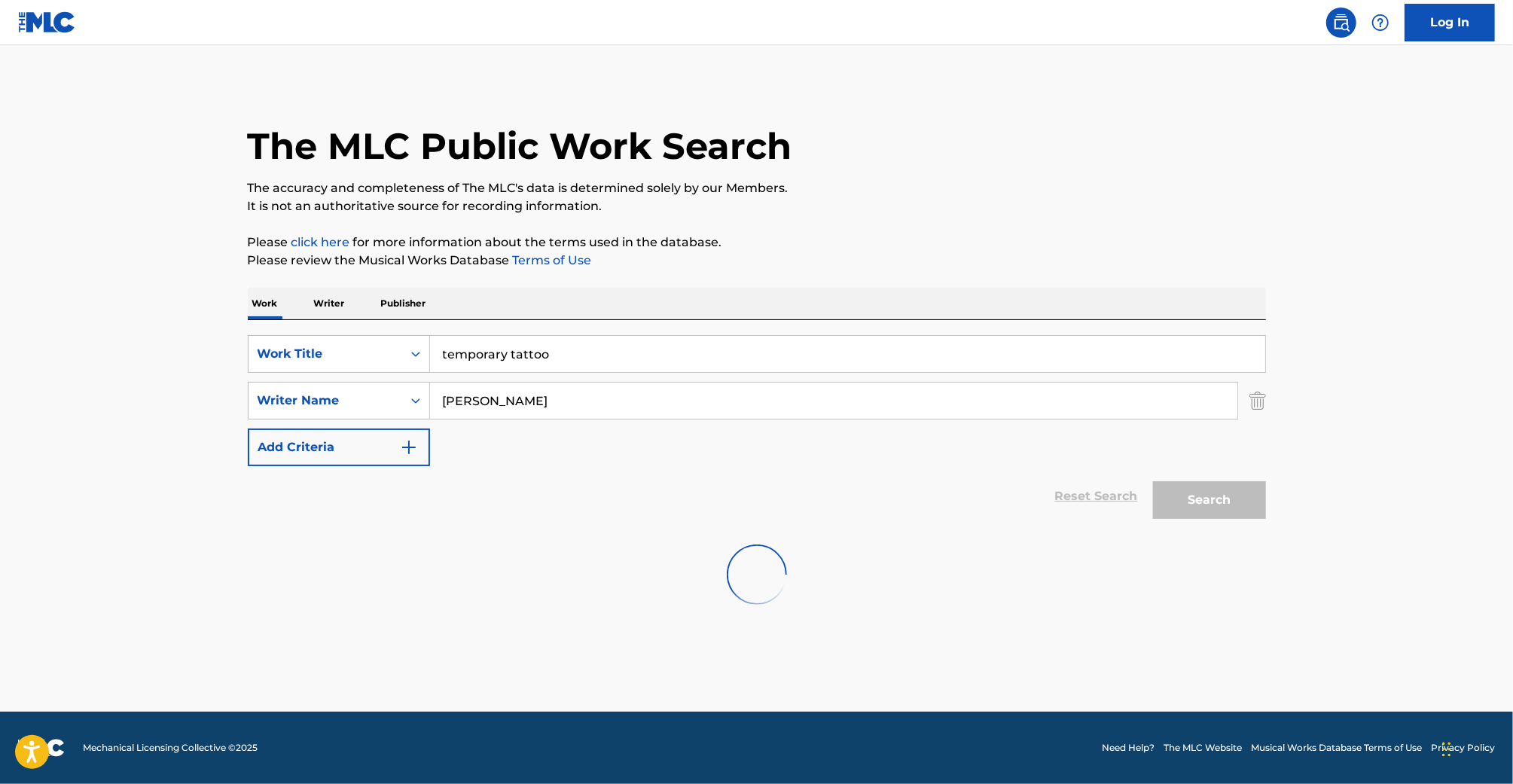
scroll to position [0, 0]
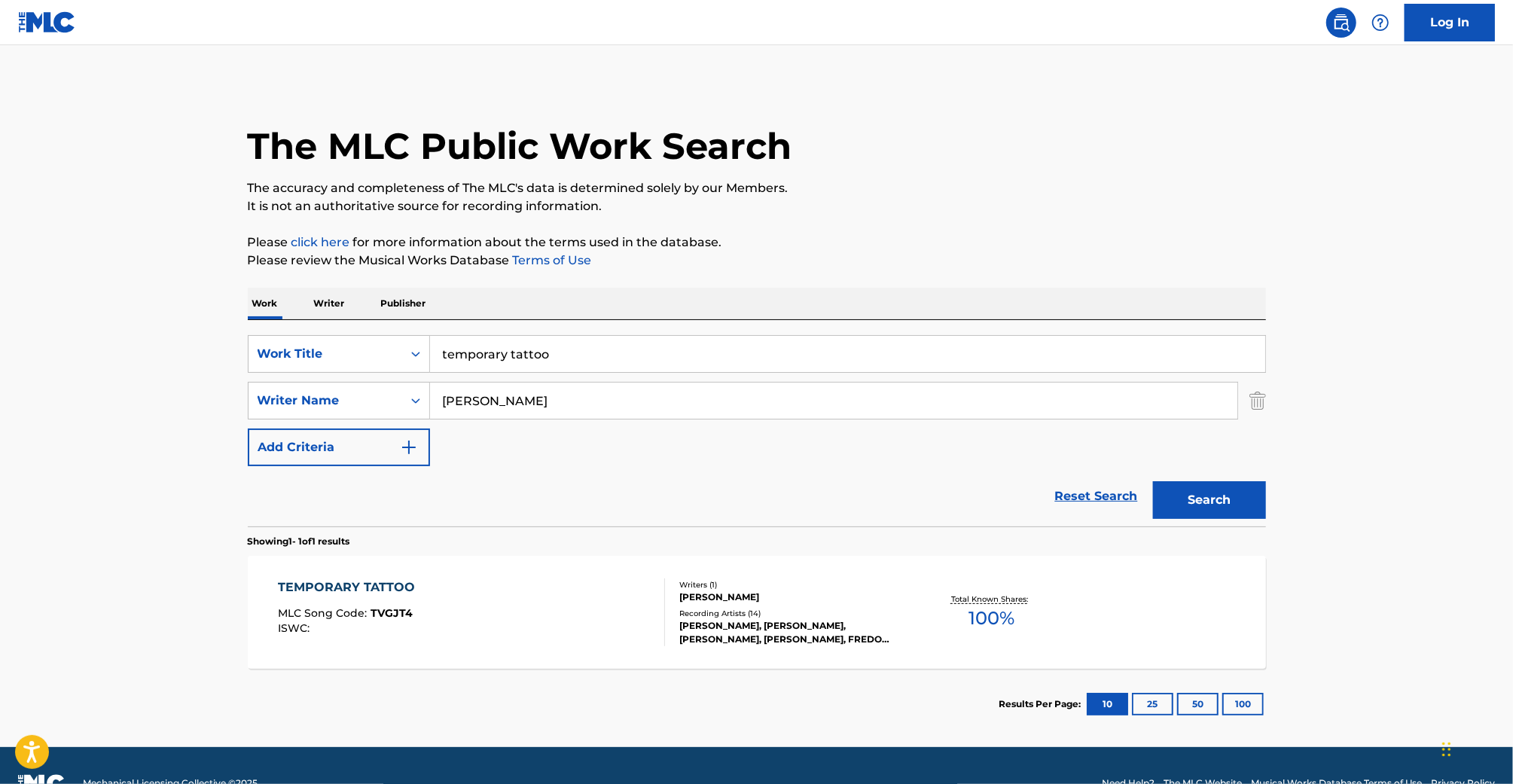
click at [585, 611] on div "TEMPORARY TATTOO MLC Song Code : TVGJT4 ISWC :" at bounding box center [471, 612] width 387 height 68
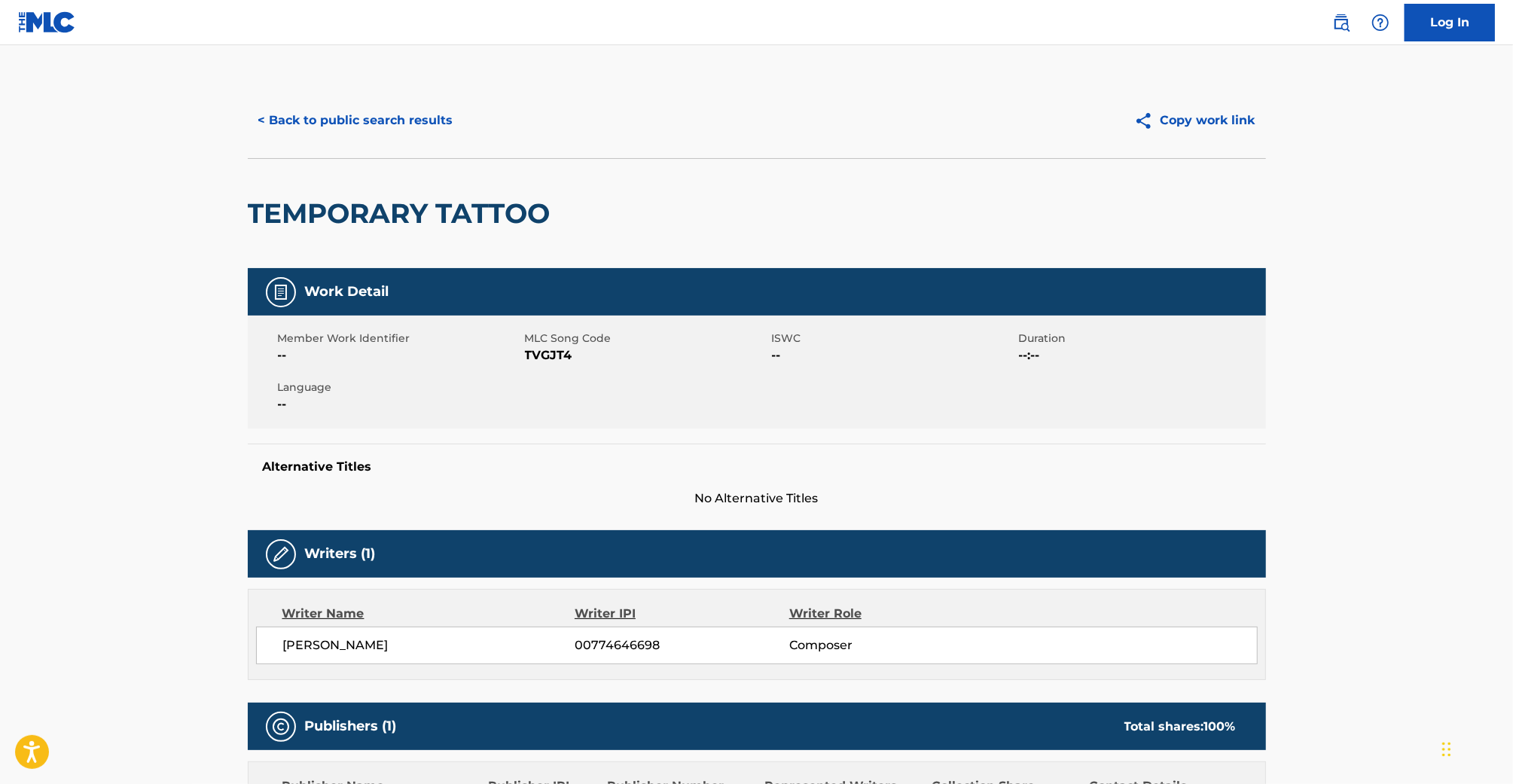
click at [549, 358] on span "TVGJT4" at bounding box center [646, 355] width 243 height 18
copy span "TVGJT4"
click at [378, 116] on button "< Back to public search results" at bounding box center [355, 121] width 216 height 37
